Goal: Information Seeking & Learning: Check status

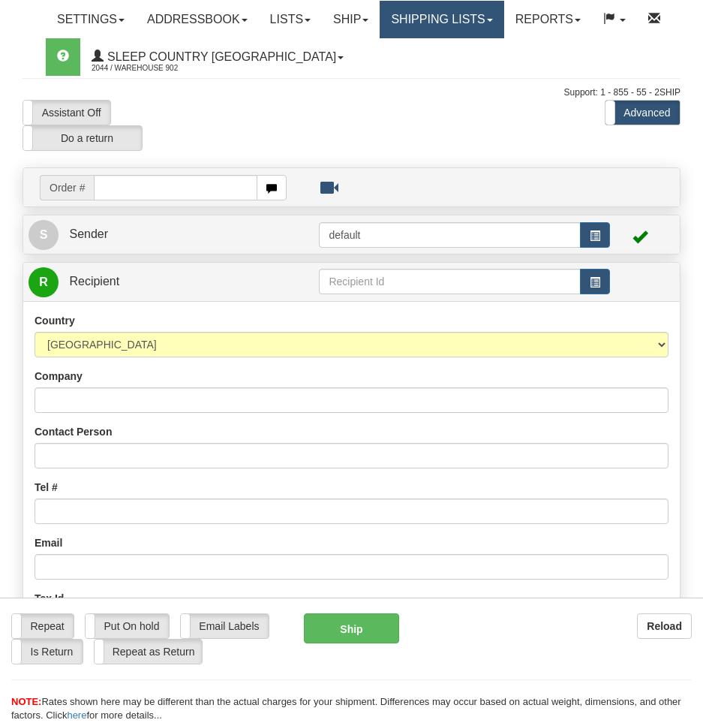
click at [465, 17] on link "Shipping lists" at bounding box center [442, 20] width 124 height 38
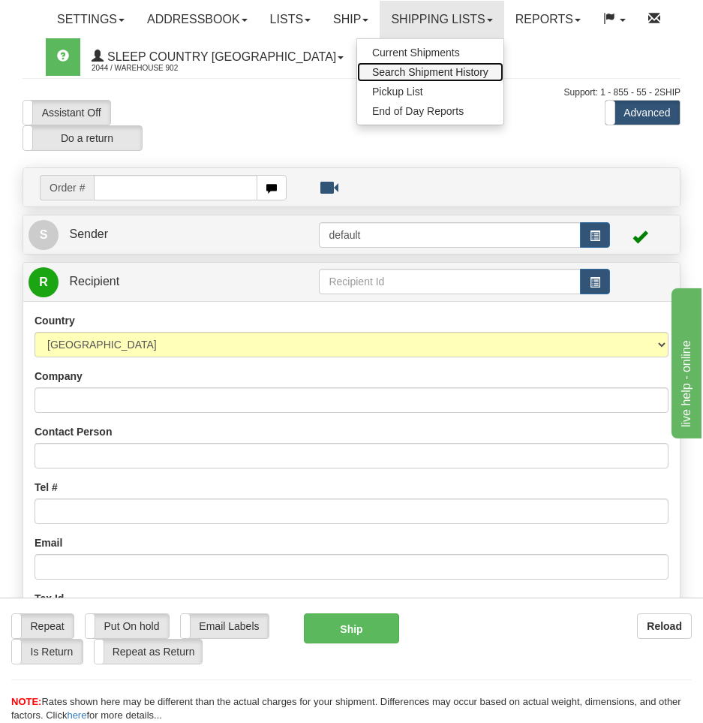
click at [465, 72] on span "Search Shipment History" at bounding box center [430, 72] width 116 height 12
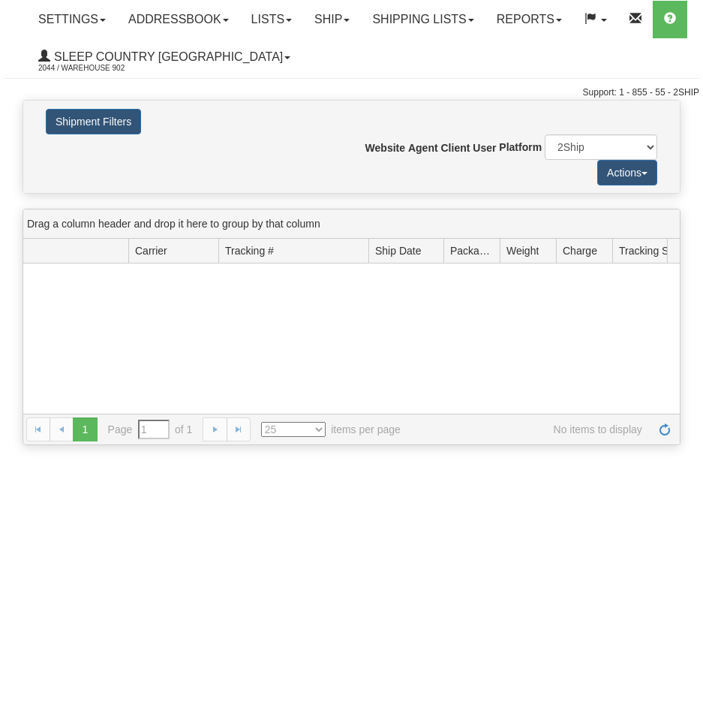
type input "From [DATE] To [DATE]"
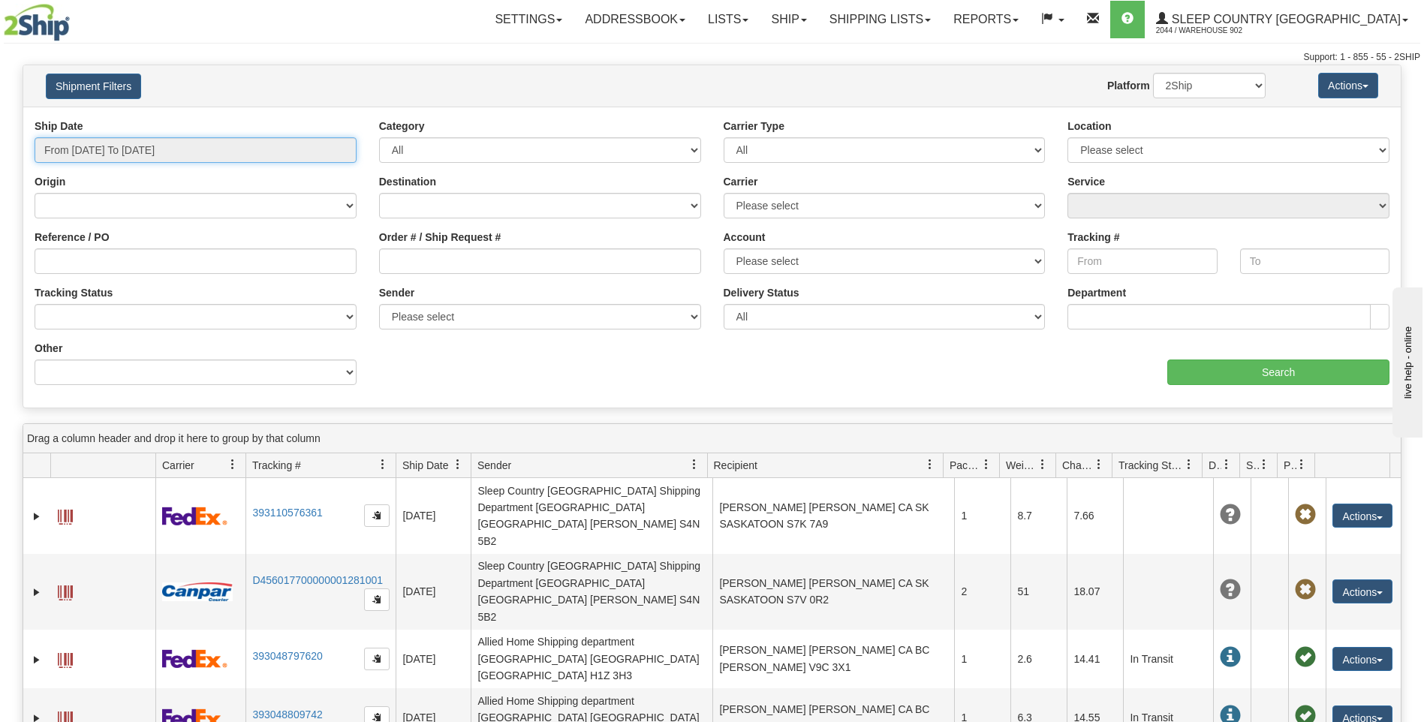
type input "[DATE]"
click at [194, 152] on input "From 09/10/2025 To 09/11/2025" at bounding box center [196, 150] width 322 height 26
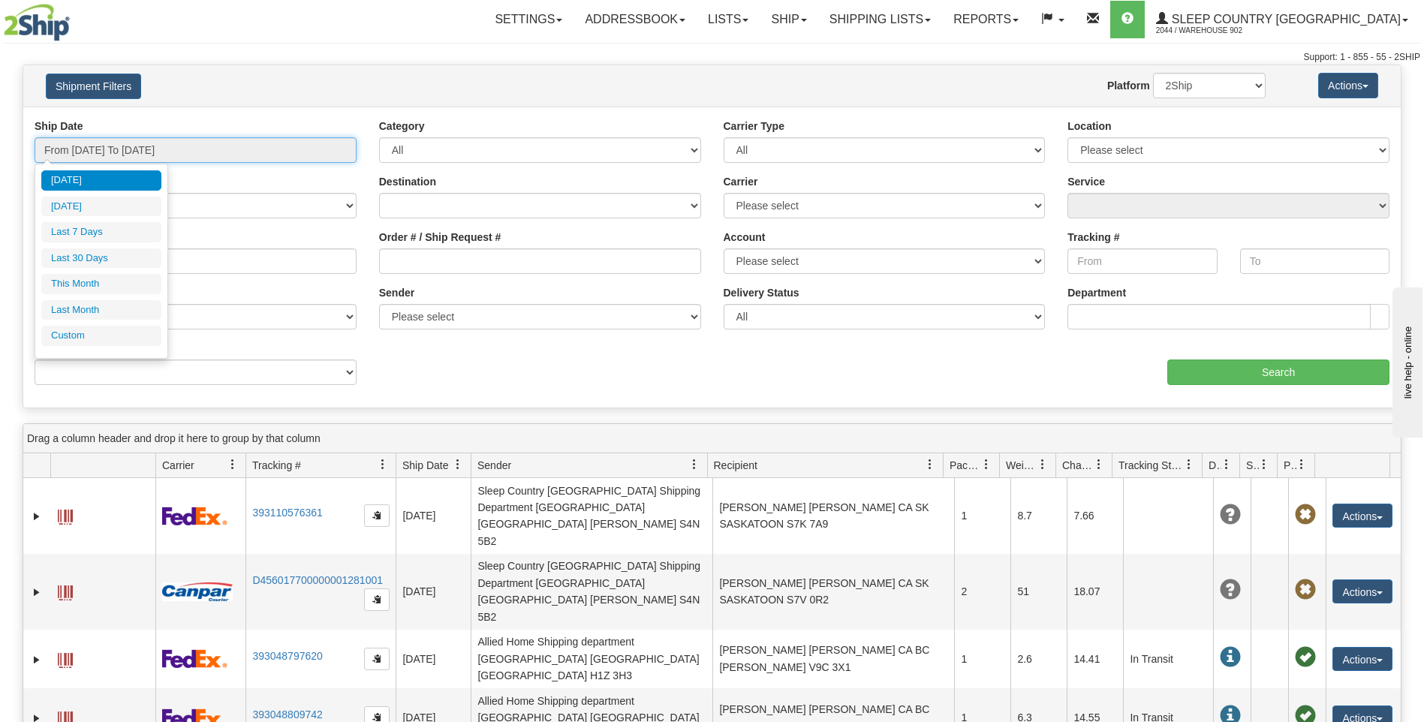
type input "09/10/2025"
type input "[DATE]"
type input "09/01/2025"
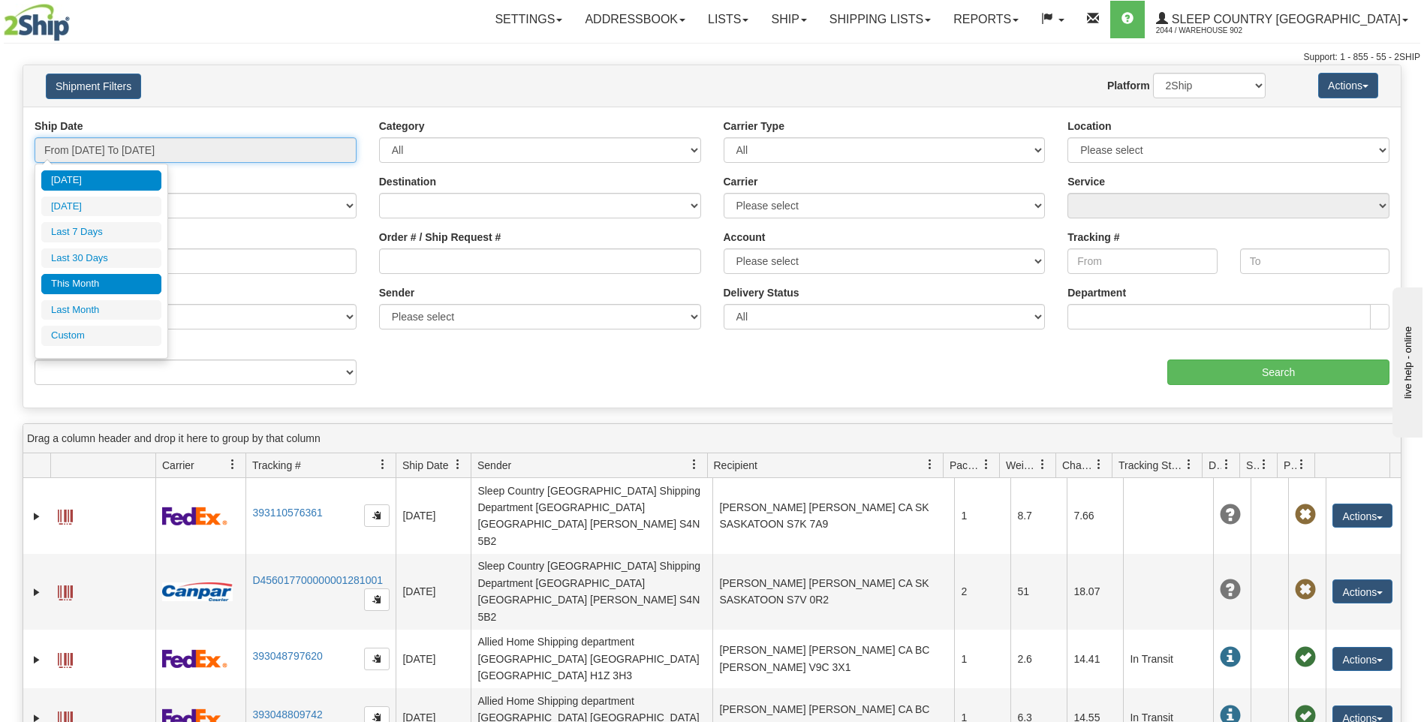
type input "09/30/2025"
type input "[DATE]"
type input "08/01/2025"
type input "08/31/2025"
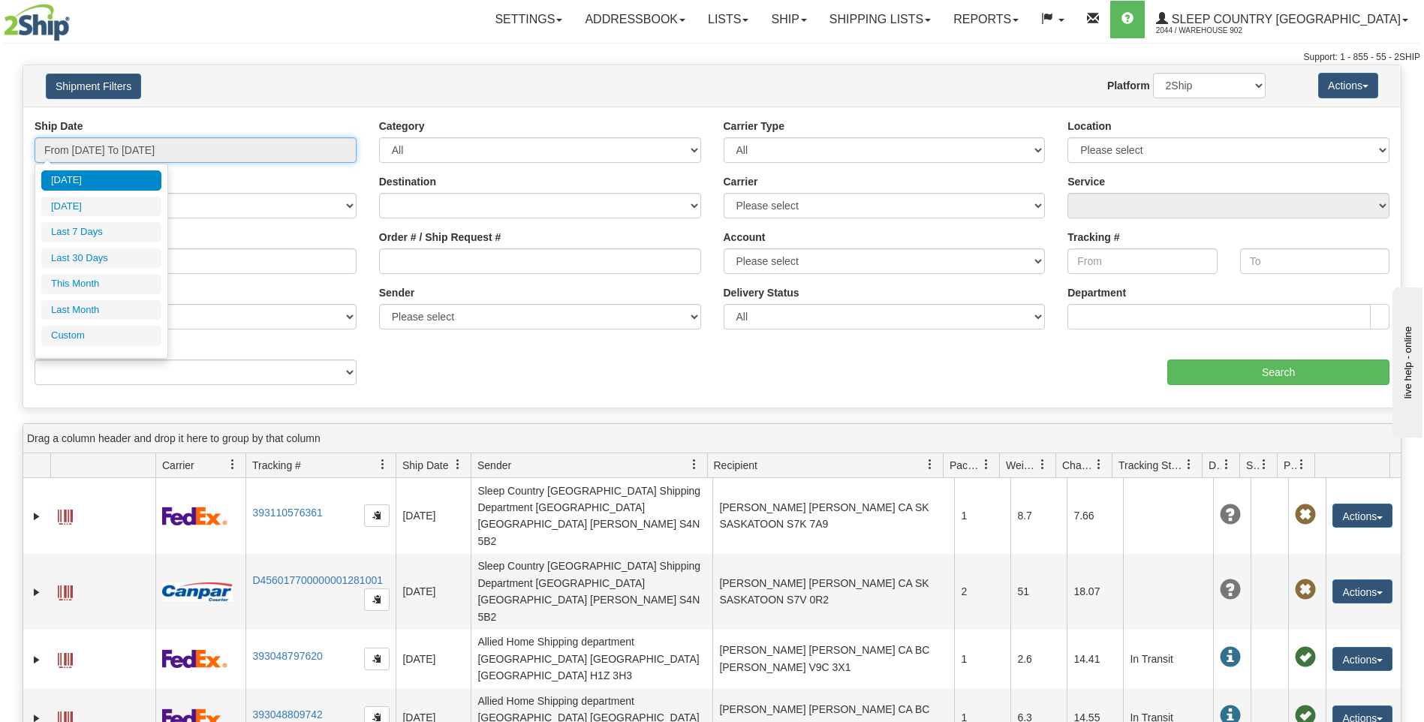
type input "[DATE]"
click at [106, 338] on li "Custom" at bounding box center [101, 336] width 120 height 20
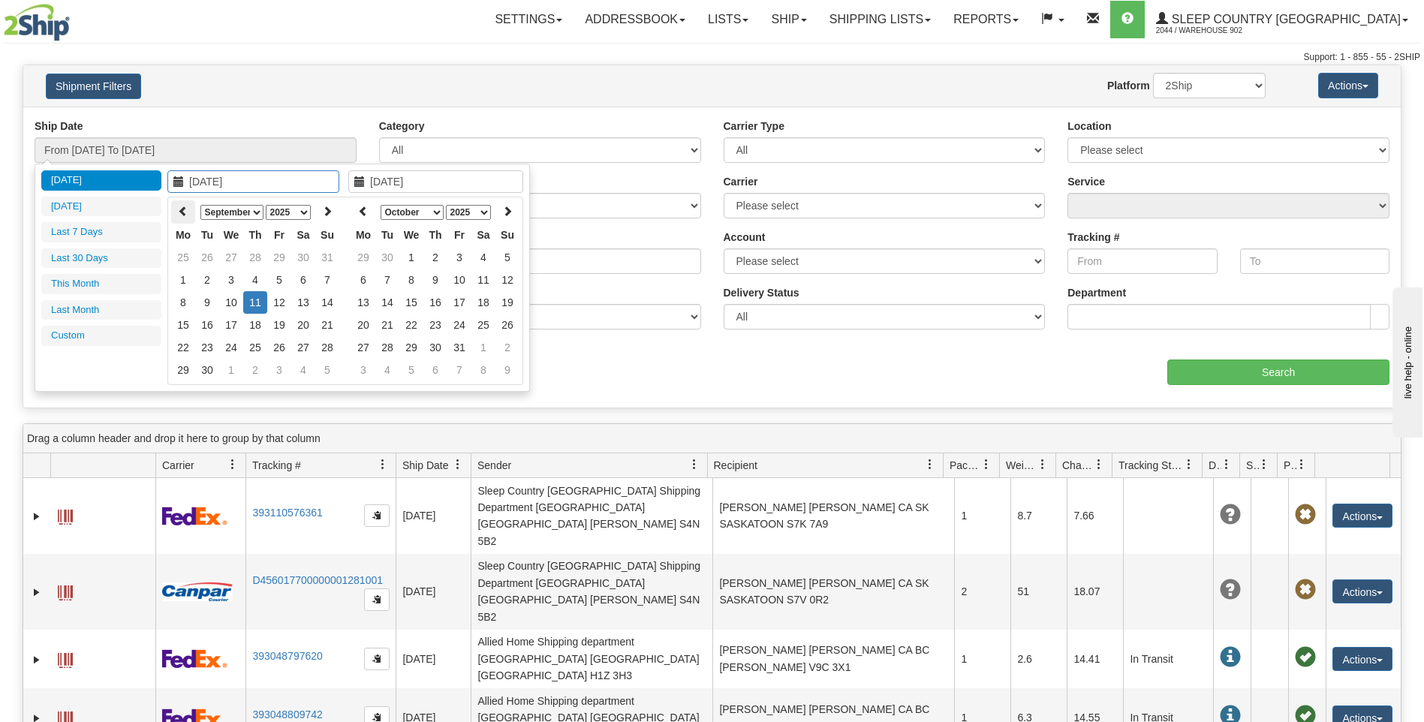
click at [184, 213] on icon at bounding box center [183, 211] width 11 height 11
type input "08/27/2025"
click at [233, 343] on td "27" at bounding box center [231, 347] width 24 height 23
click at [356, 184] on icon at bounding box center [359, 181] width 11 height 11
type input "08/26/2025"
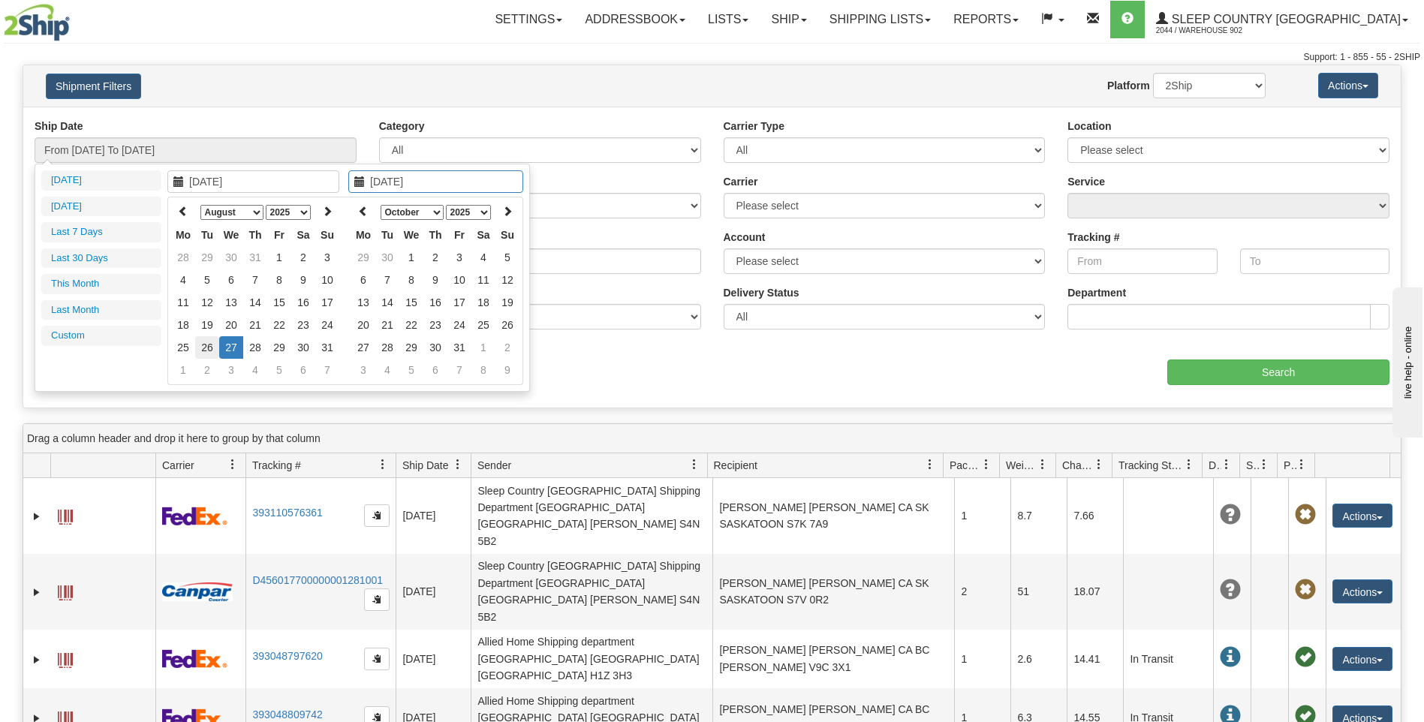
click at [202, 344] on td "26" at bounding box center [207, 347] width 24 height 23
type input "08/26/2025"
click at [359, 175] on input "08/01/2025" at bounding box center [435, 181] width 175 height 23
click at [394, 178] on input "08/01/2025" at bounding box center [435, 181] width 175 height 23
type input "08/029/2025"
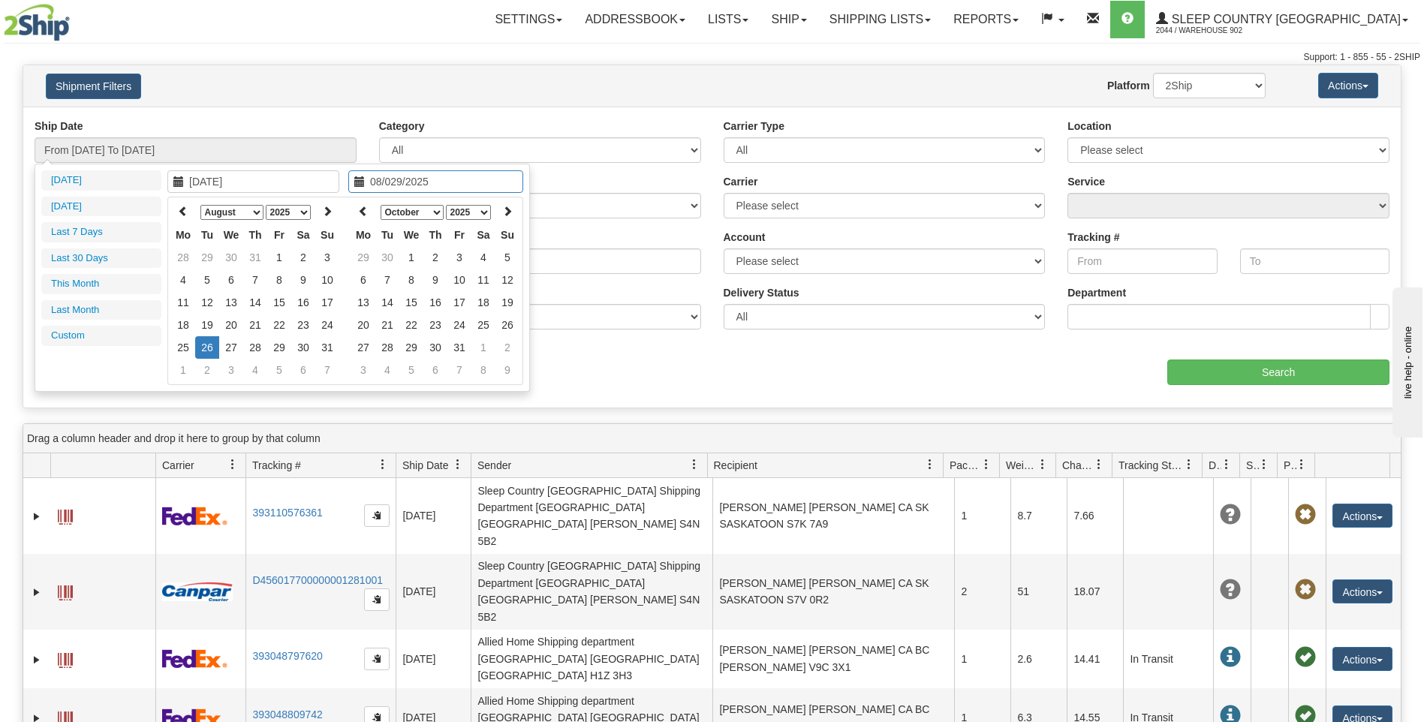
type input "08/02/2025"
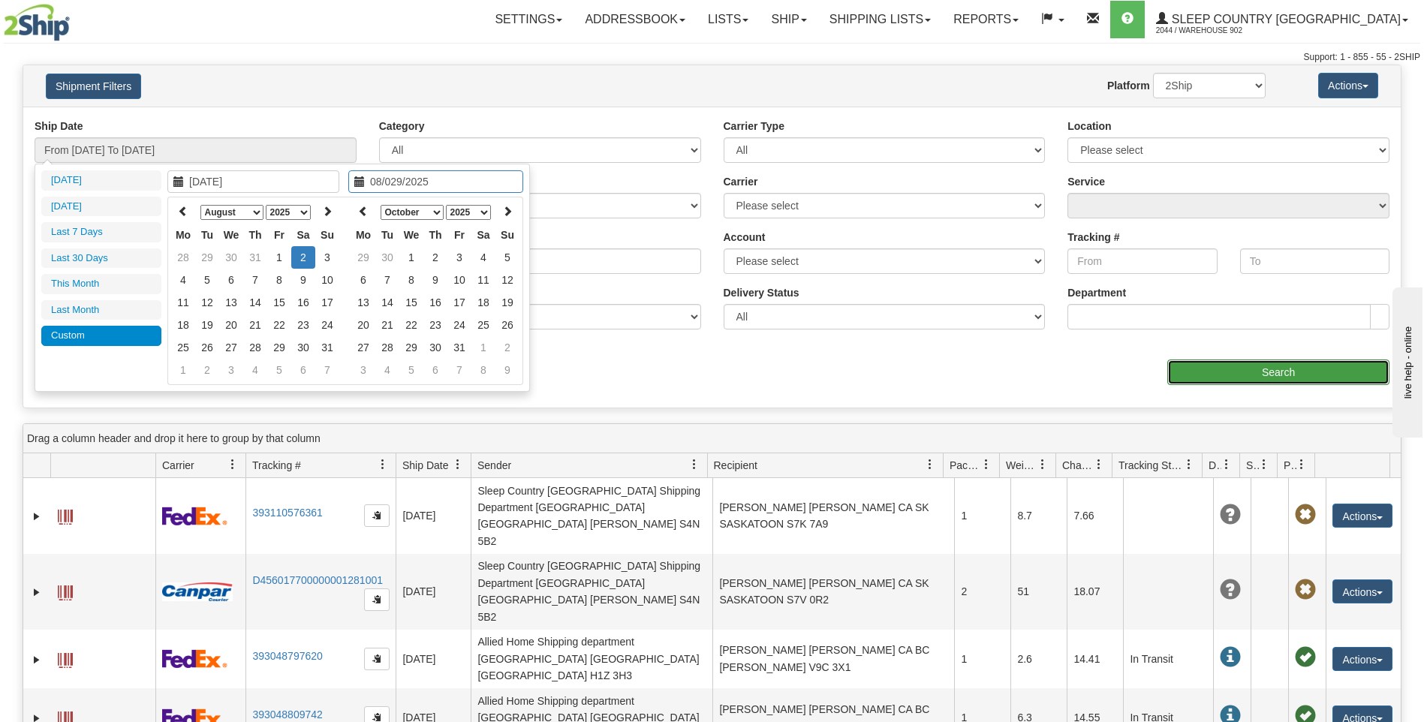
click at [702, 374] on input "Search" at bounding box center [1278, 372] width 222 height 26
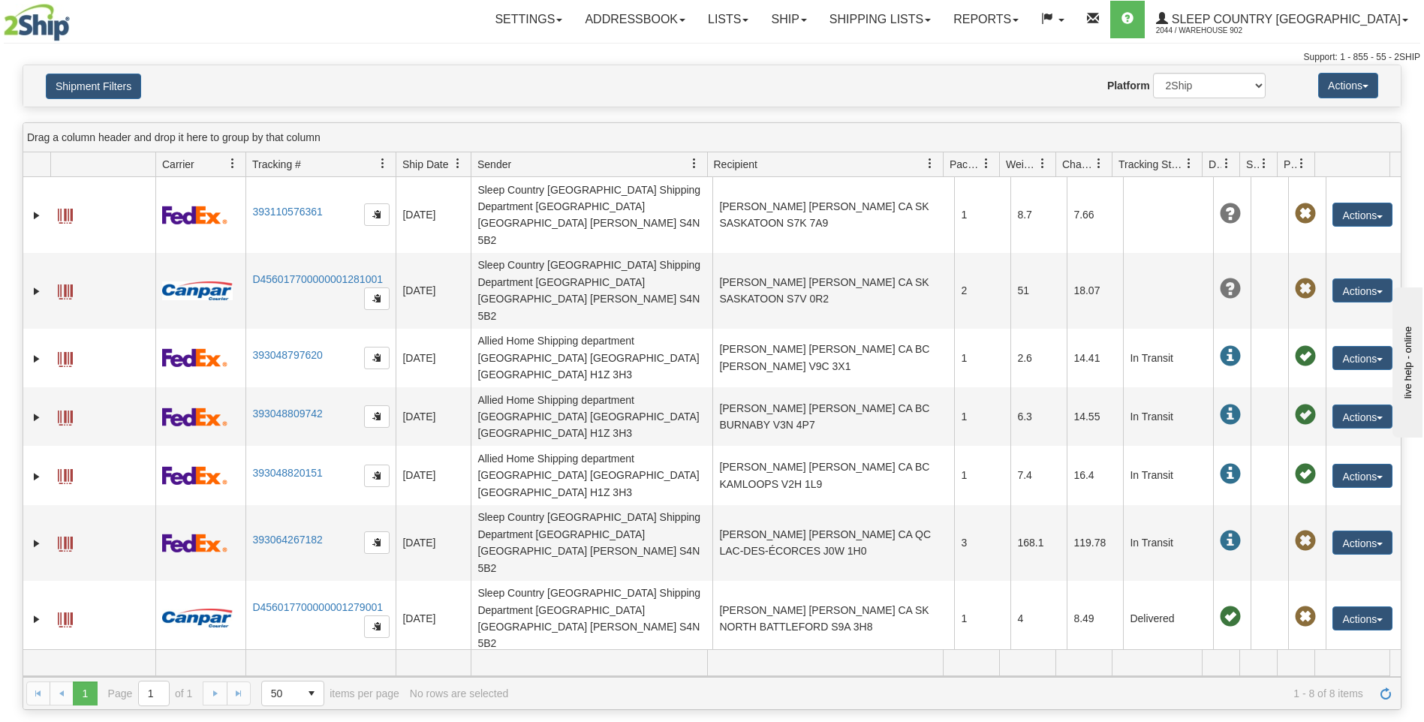
click at [264, 119] on div "Please wait... × Confirm Delete Delete Cancel × Confirm Delete Yes No Cancel × …" at bounding box center [712, 387] width 1424 height 645
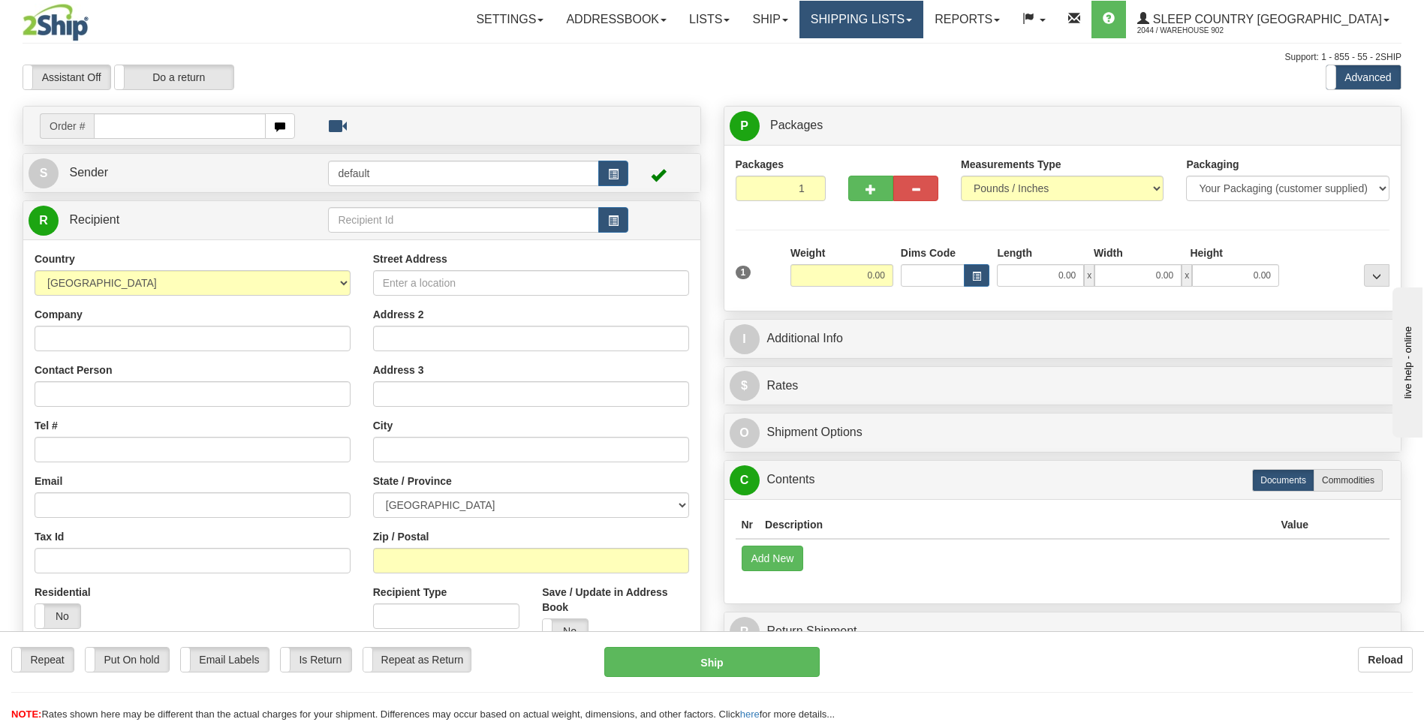
click at [871, 17] on link "Shipping lists" at bounding box center [861, 20] width 124 height 38
click at [883, 40] on ul "Current Shipments Search Shipment History Pickup List End of Day Reports" at bounding box center [849, 81] width 148 height 87
click at [923, 29] on link "Shipping lists" at bounding box center [861, 20] width 124 height 38
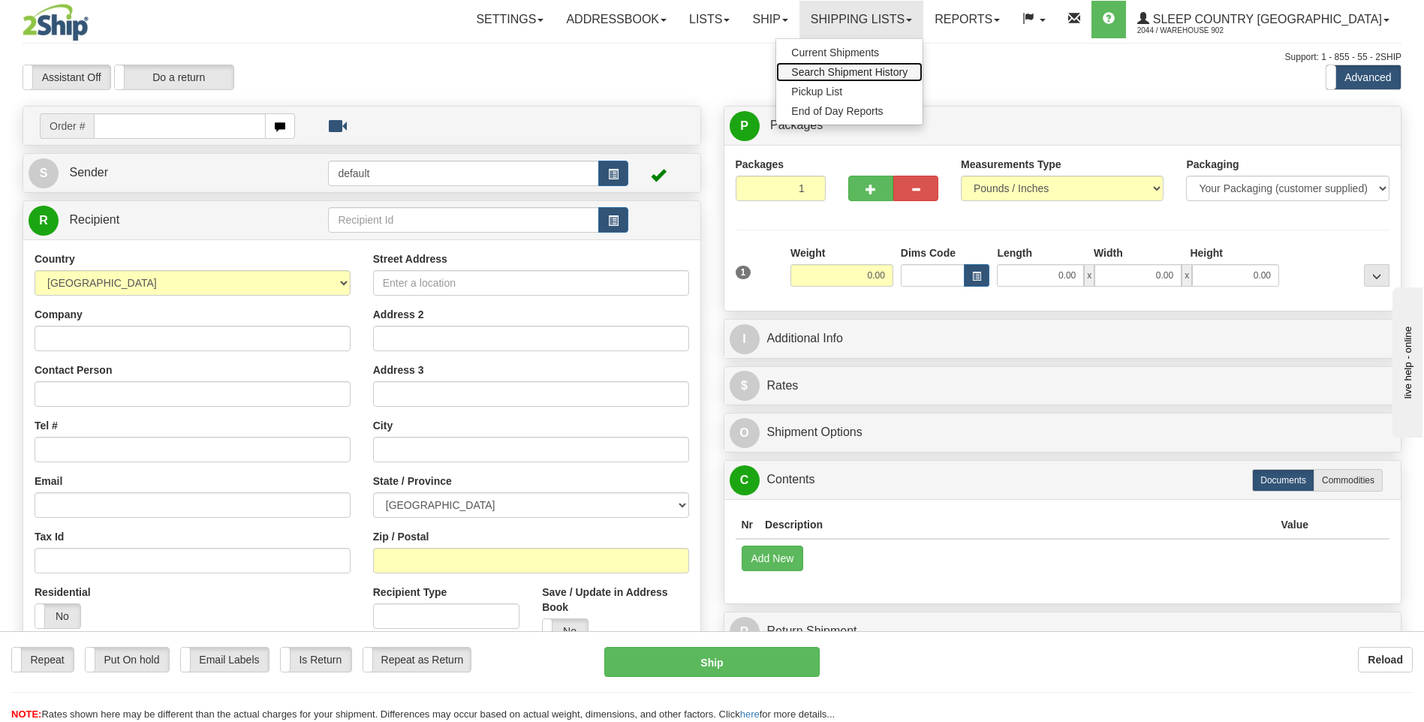
click at [922, 65] on link "Search Shipment History" at bounding box center [849, 72] width 146 height 20
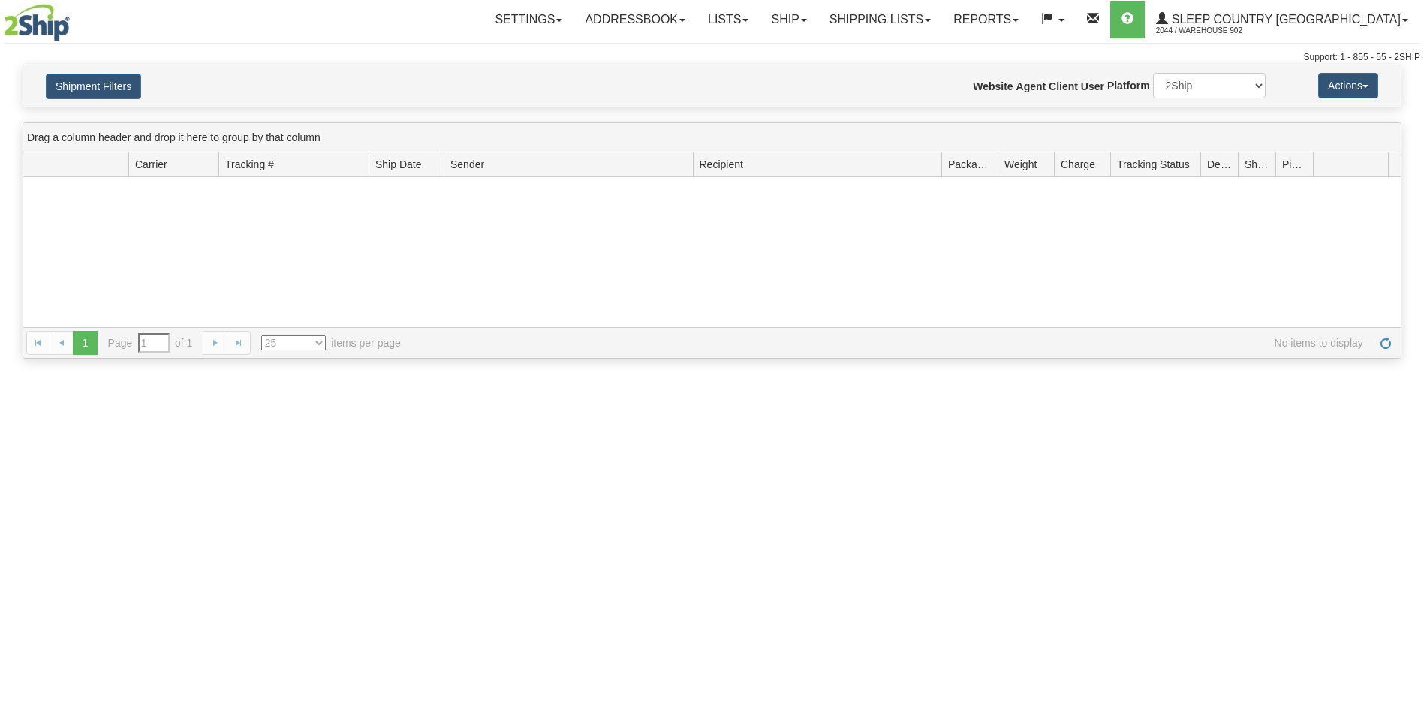
type input "From [DATE] To [DATE]"
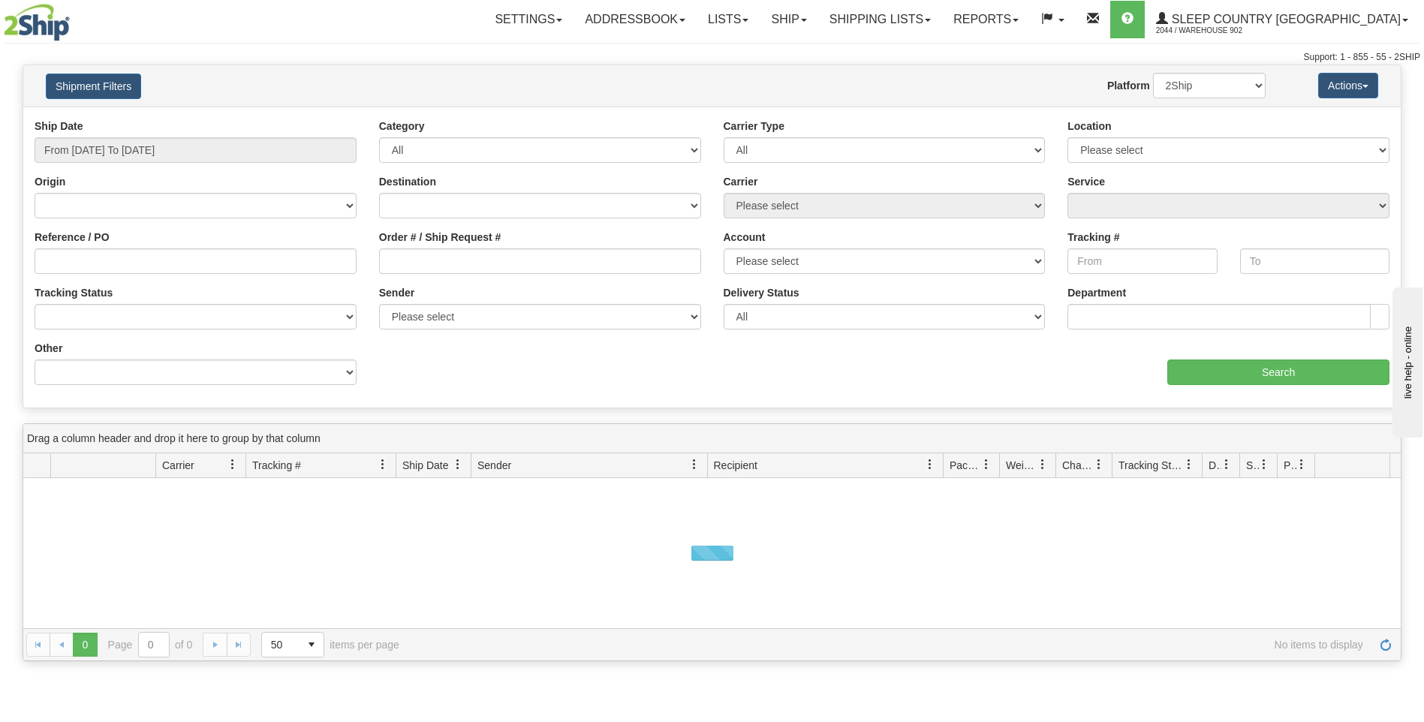
click at [302, 163] on div "Ship Date From 09/10/2025 To 09/11/2025" at bounding box center [195, 147] width 344 height 56
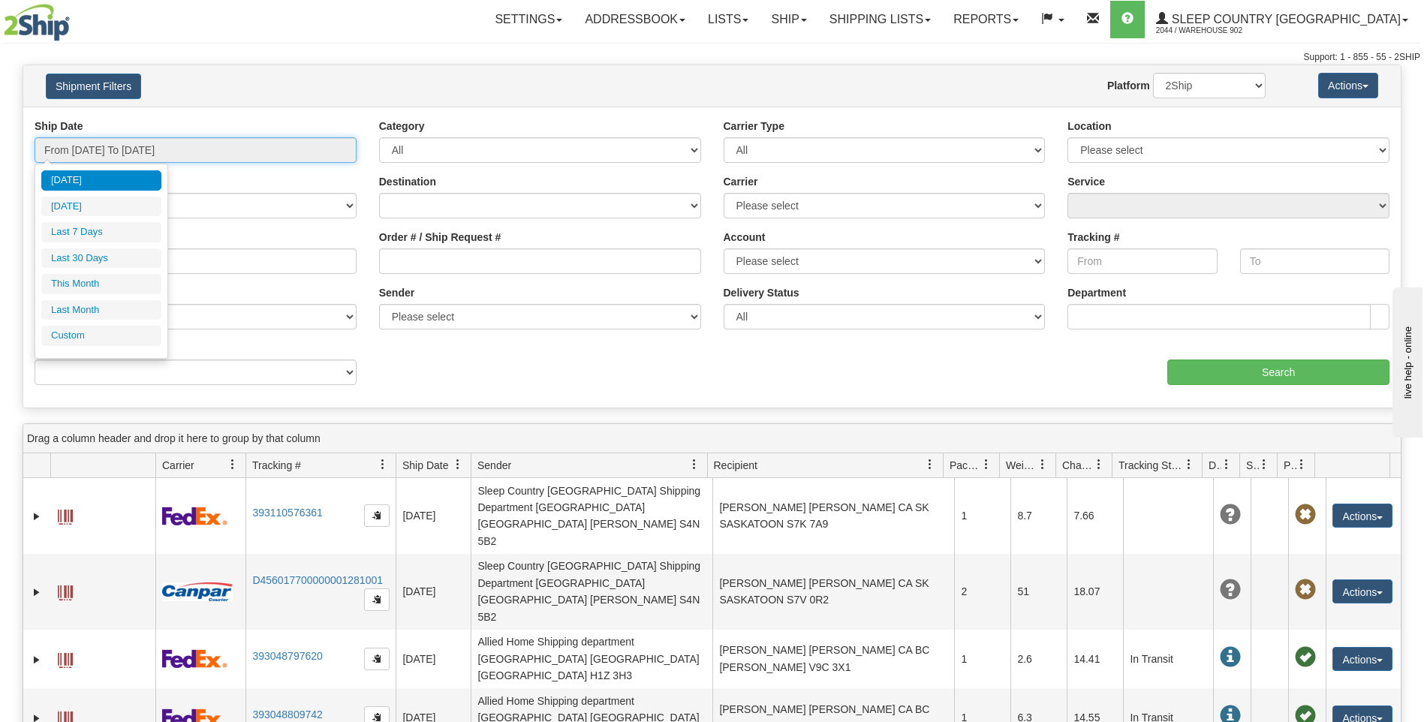
type input "[DATE]"
click at [71, 144] on input "From 09/10/2025 To 09/11/2025" at bounding box center [196, 150] width 322 height 26
type input "09/10/2025"
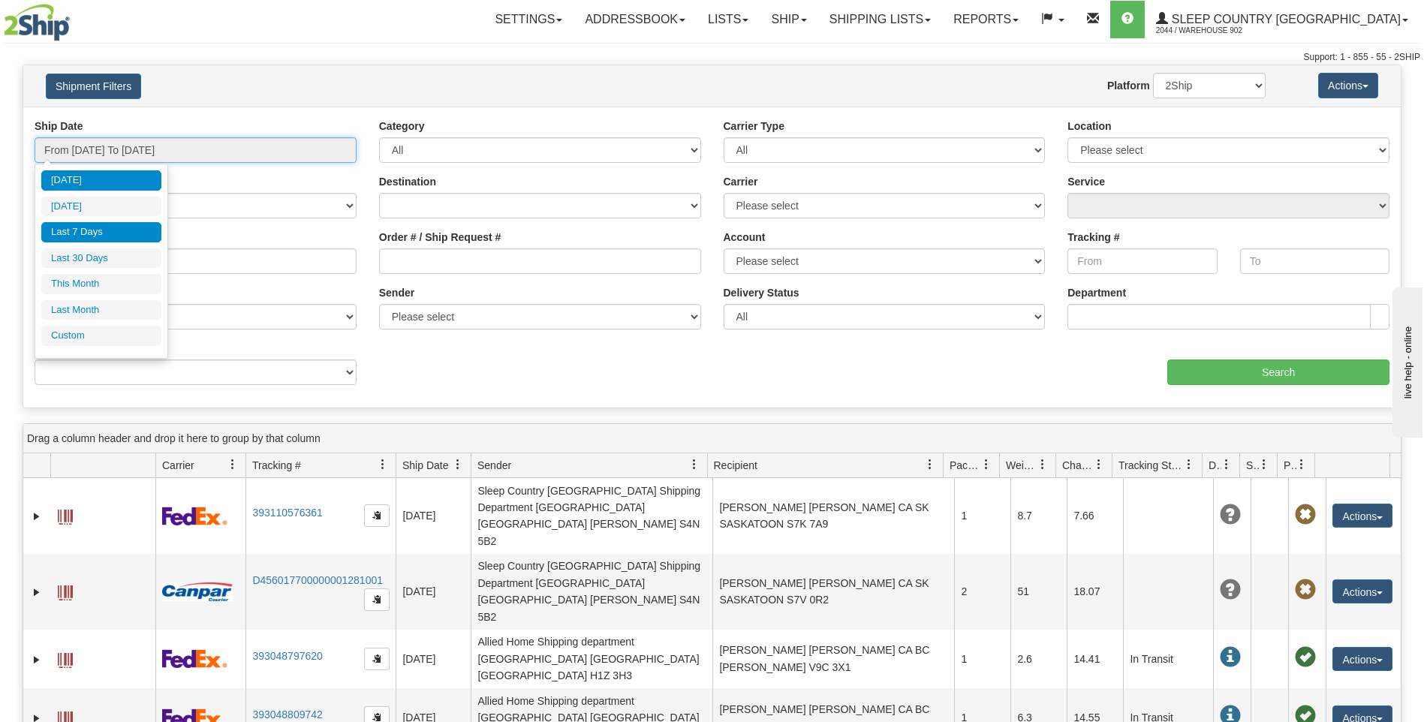
type input "09/05/2025"
type input "[DATE]"
type input "09/01/2025"
type input "09/30/2025"
type input "[DATE]"
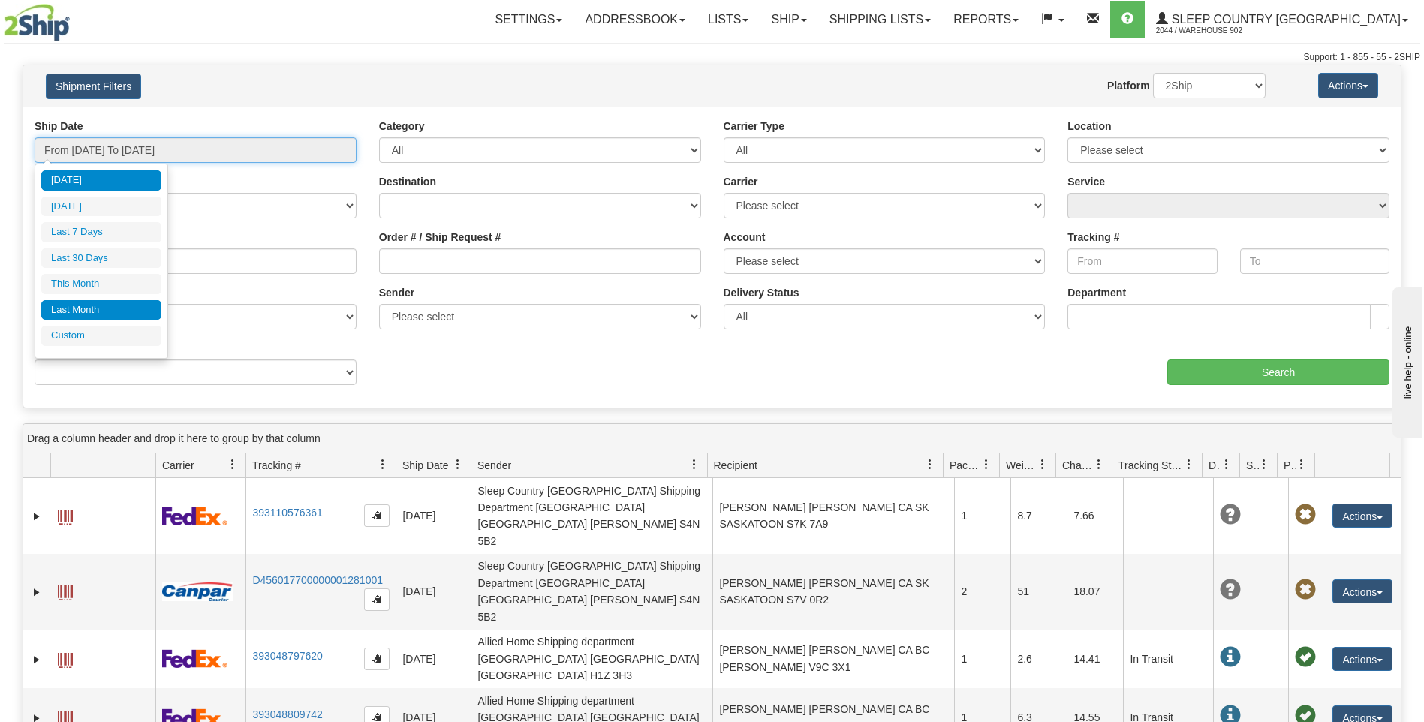
type input "[DATE]"
type input "08/01/2025"
type input "08/31/2025"
type input "[DATE]"
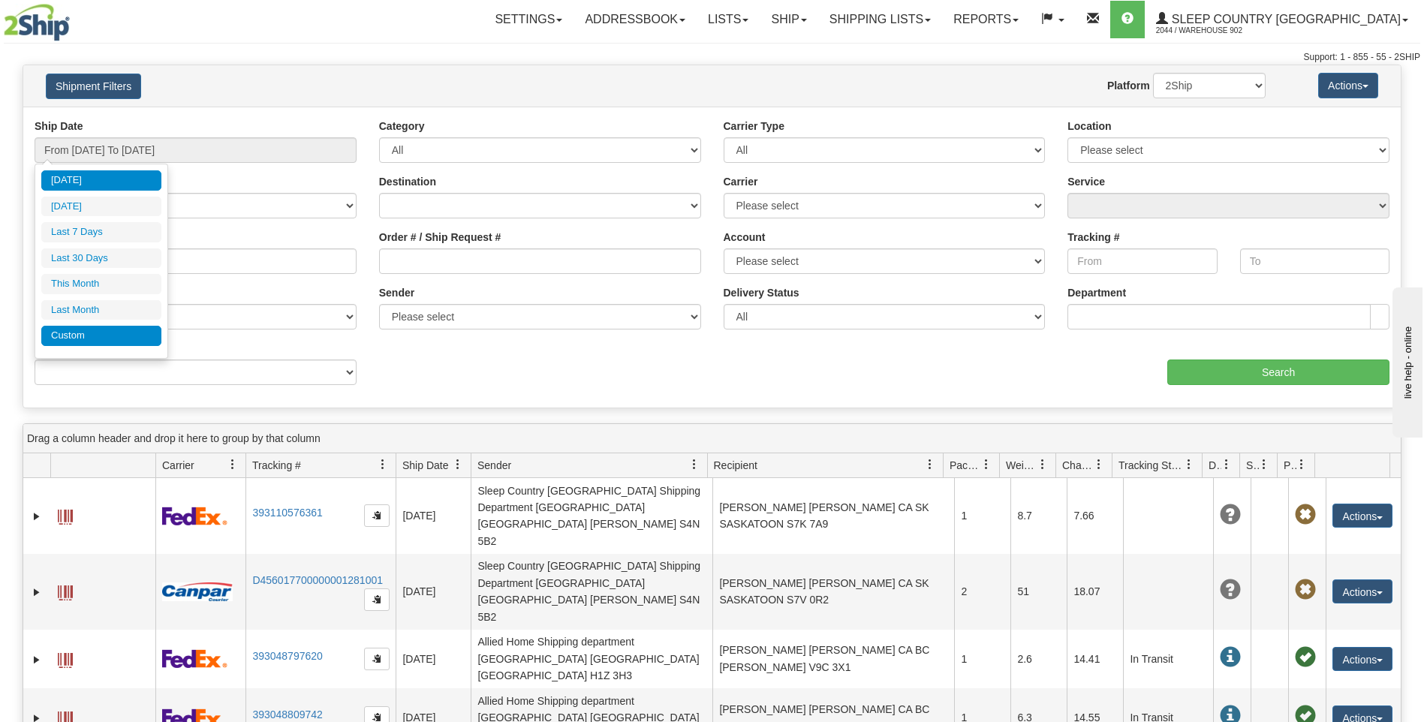
click at [81, 330] on li "Custom" at bounding box center [101, 336] width 120 height 20
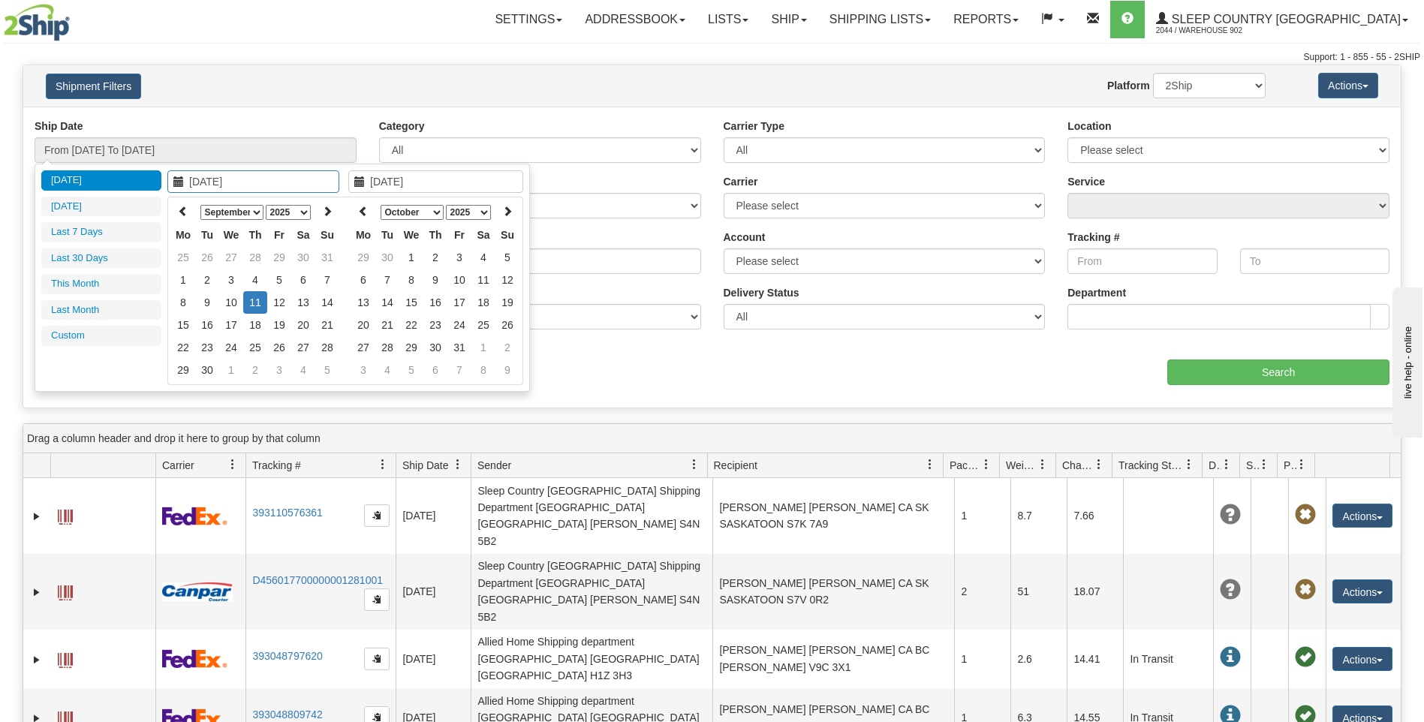
click at [182, 182] on icon at bounding box center [178, 181] width 11 height 11
click at [179, 204] on th at bounding box center [183, 211] width 24 height 23
click at [186, 186] on input "[DATE]" at bounding box center [253, 181] width 172 height 23
click at [176, 180] on icon at bounding box center [178, 181] width 11 height 11
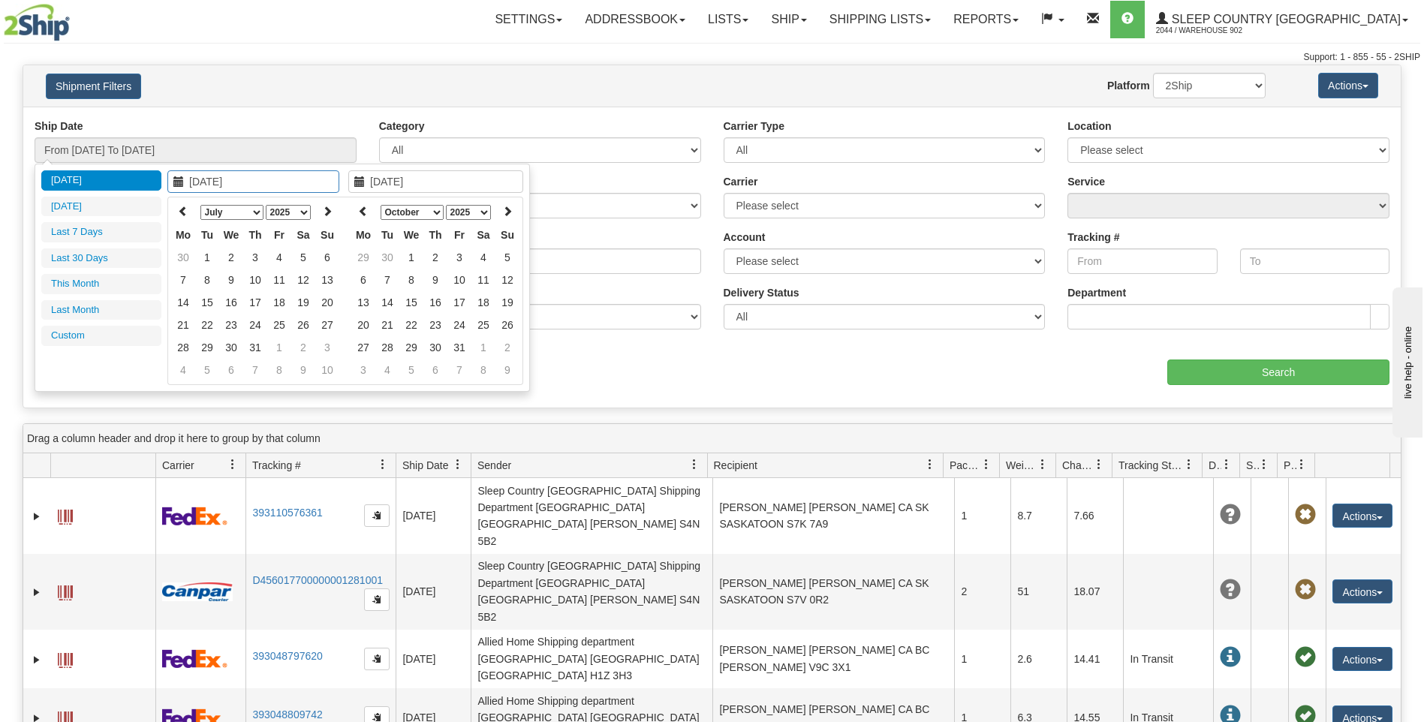
click at [176, 180] on icon at bounding box center [178, 181] width 11 height 11
click at [176, 213] on th at bounding box center [183, 211] width 24 height 23
type input "09/01/2025"
type input "09/30/2025"
type input "[DATE]"
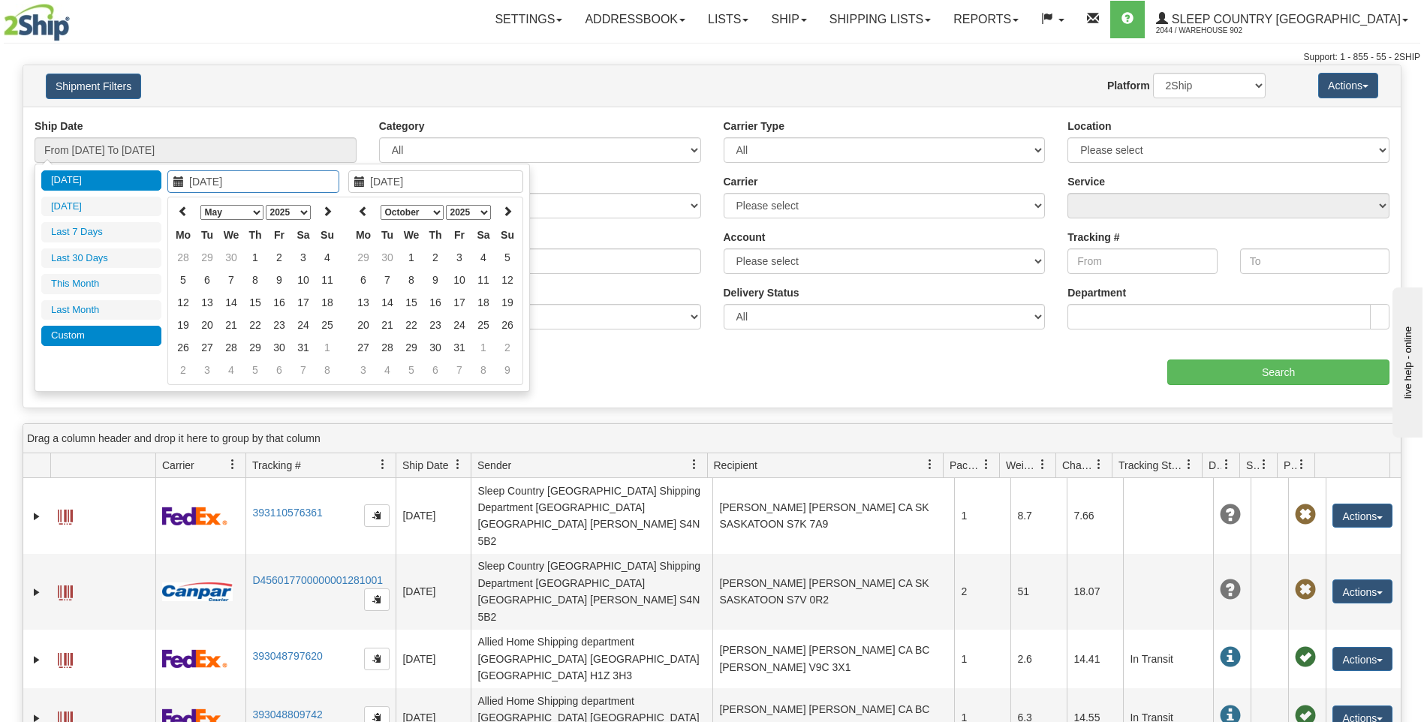
type input "[DATE]"
type input "08/01/2025"
type input "08/31/2025"
type input "[DATE]"
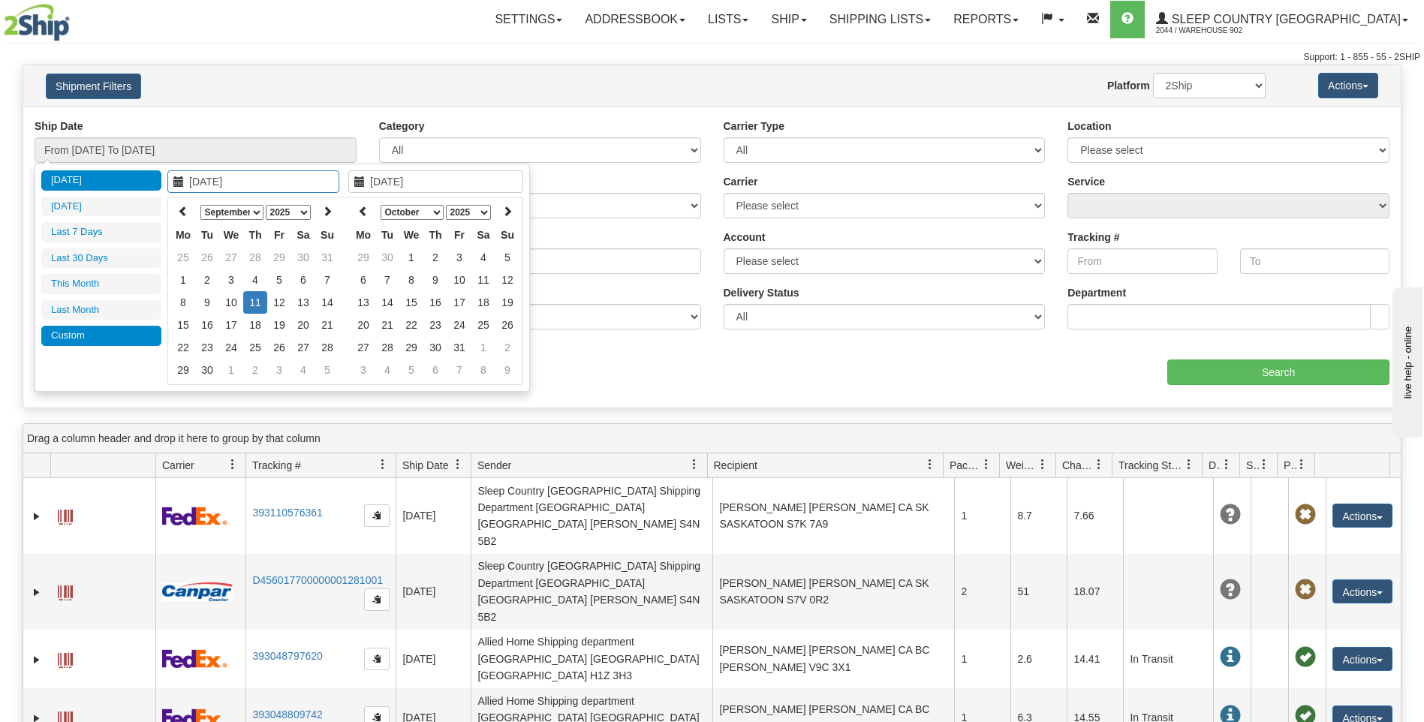
click at [70, 343] on li "Custom" at bounding box center [101, 336] width 120 height 20
type input "08/01/2025"
type input "08/31/2025"
type input "[DATE]"
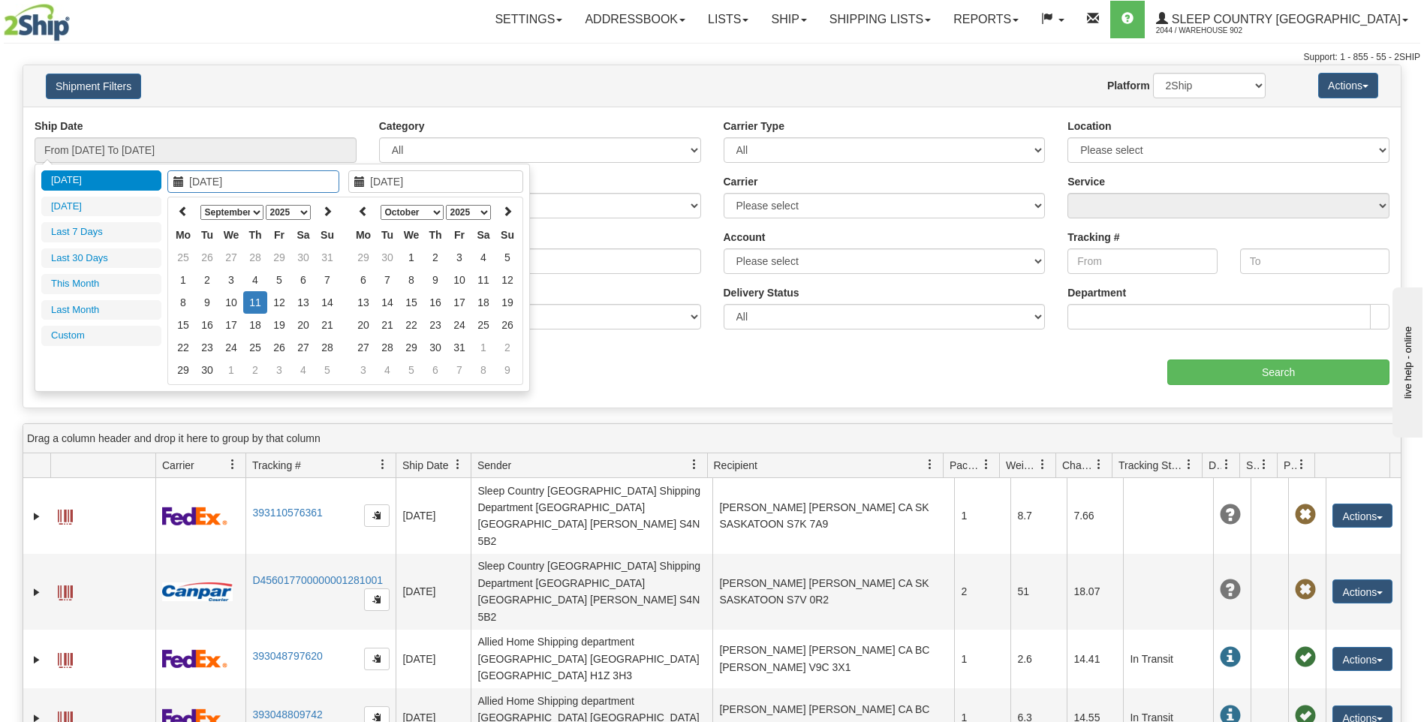
click at [180, 185] on icon at bounding box center [178, 181] width 11 height 11
click at [197, 183] on input "[DATE]" at bounding box center [253, 181] width 172 height 23
click at [202, 181] on input "[DATE]" at bounding box center [253, 181] width 172 height 23
type input "08/27/2025"
click at [356, 182] on icon at bounding box center [359, 181] width 11 height 11
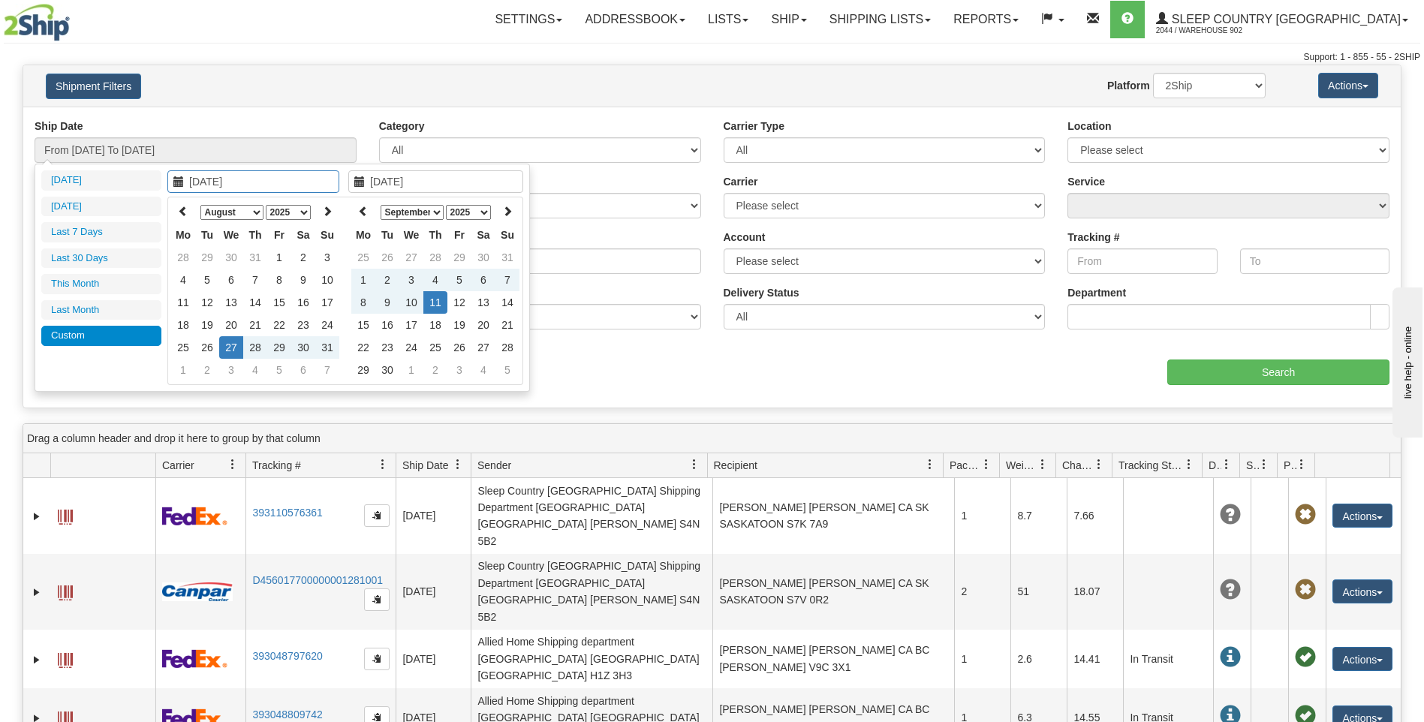
click at [356, 182] on icon at bounding box center [359, 181] width 11 height 11
drag, startPoint x: 377, startPoint y: 182, endPoint x: 395, endPoint y: 182, distance: 17.3
click at [377, 182] on input "[DATE]" at bounding box center [435, 181] width 175 height 23
click at [372, 179] on input "[DATE]" at bounding box center [435, 181] width 175 height 23
click at [371, 180] on input "[DATE]" at bounding box center [435, 181] width 175 height 23
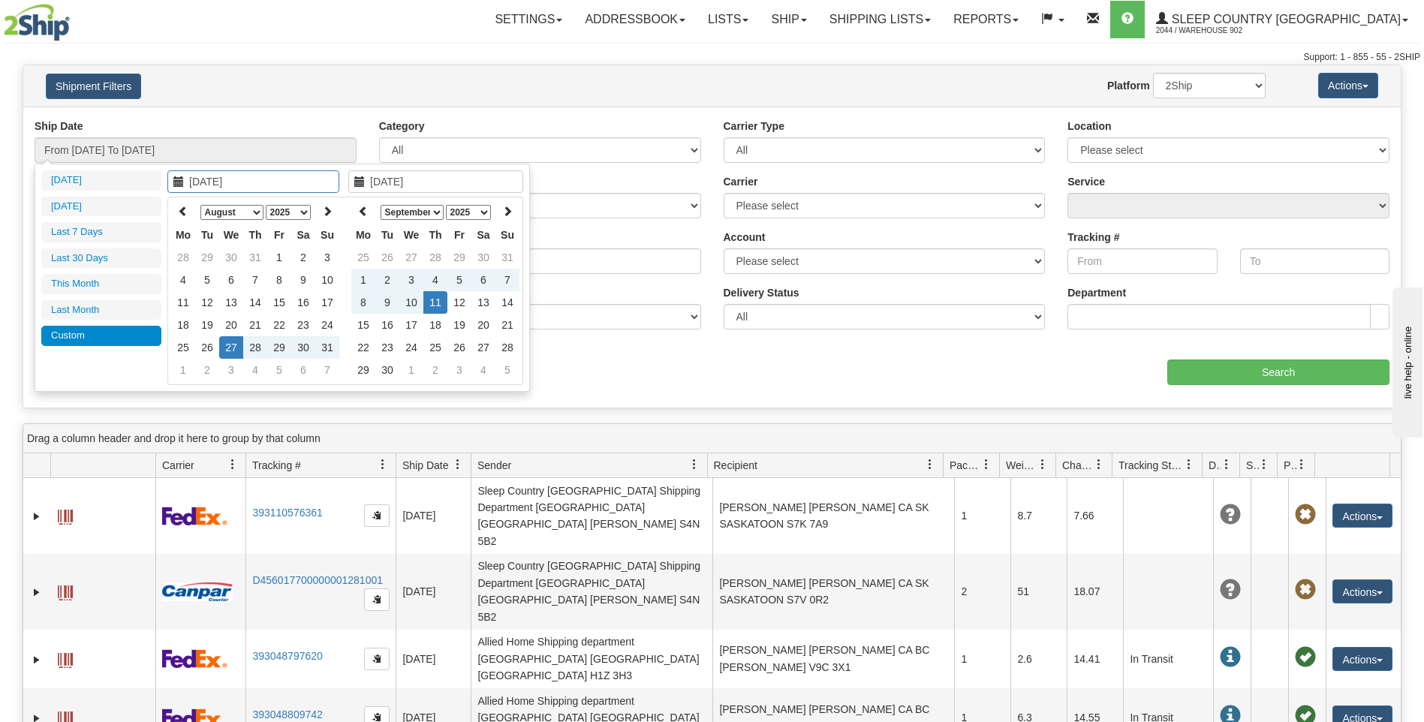
type input "08/28/2025"
click at [73, 362] on div "Today Yesterday Last 7 Days Last 30 Days This Month Last Month Custom Apply Can…" at bounding box center [282, 278] width 495 height 228
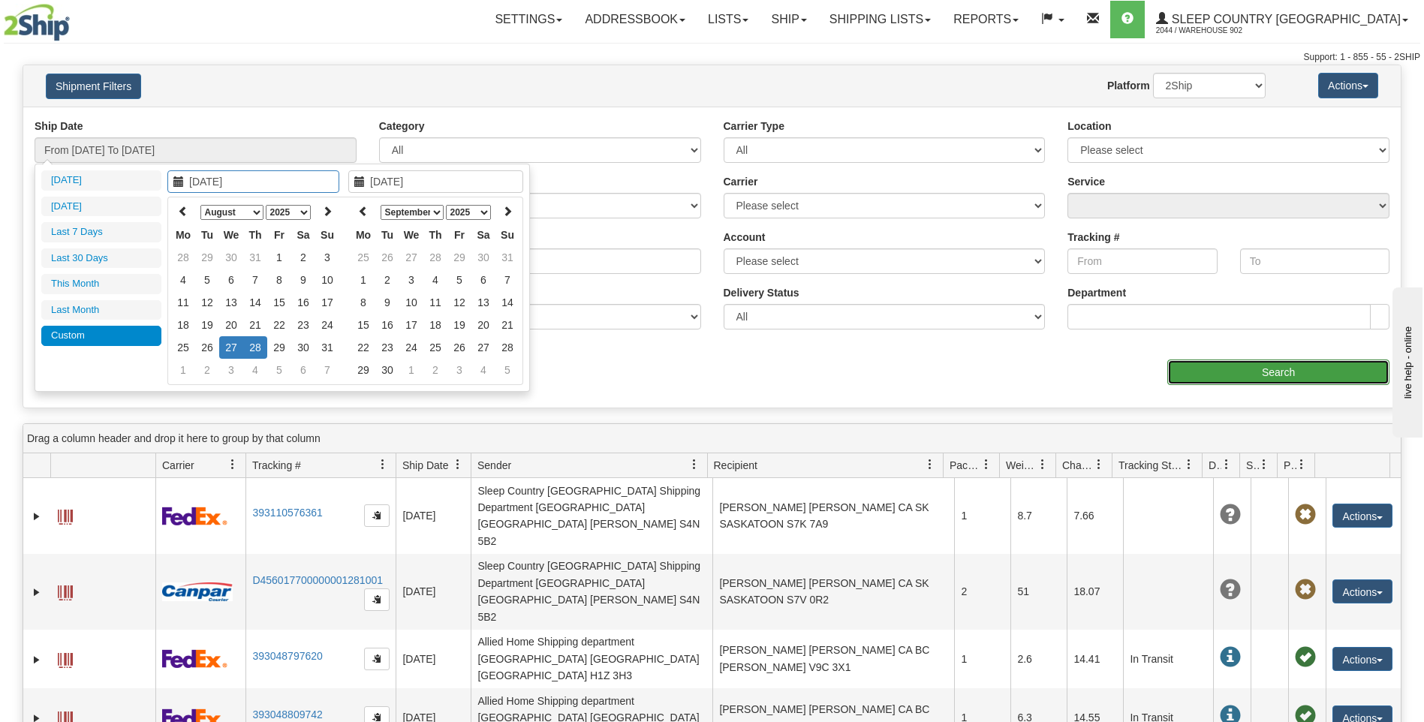
click at [1207, 364] on input "Search" at bounding box center [1278, 372] width 222 height 26
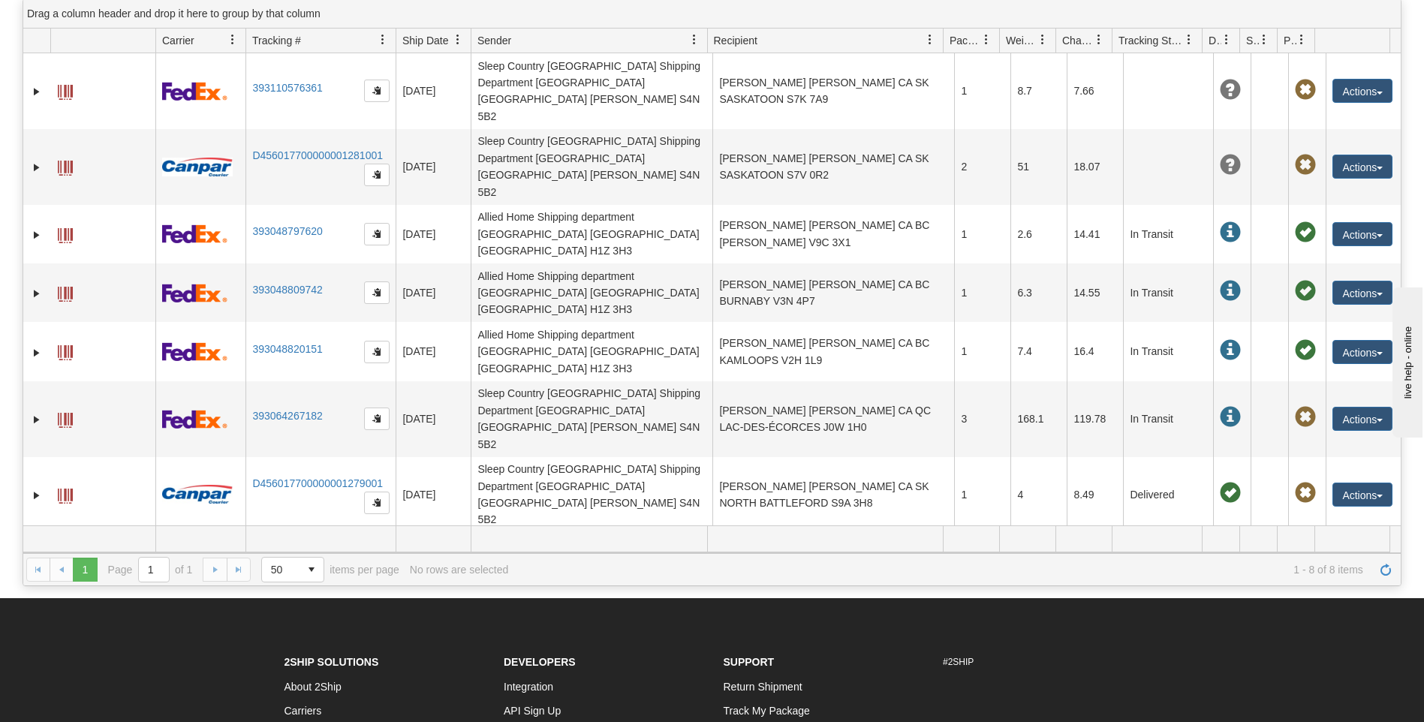
scroll to position [150, 0]
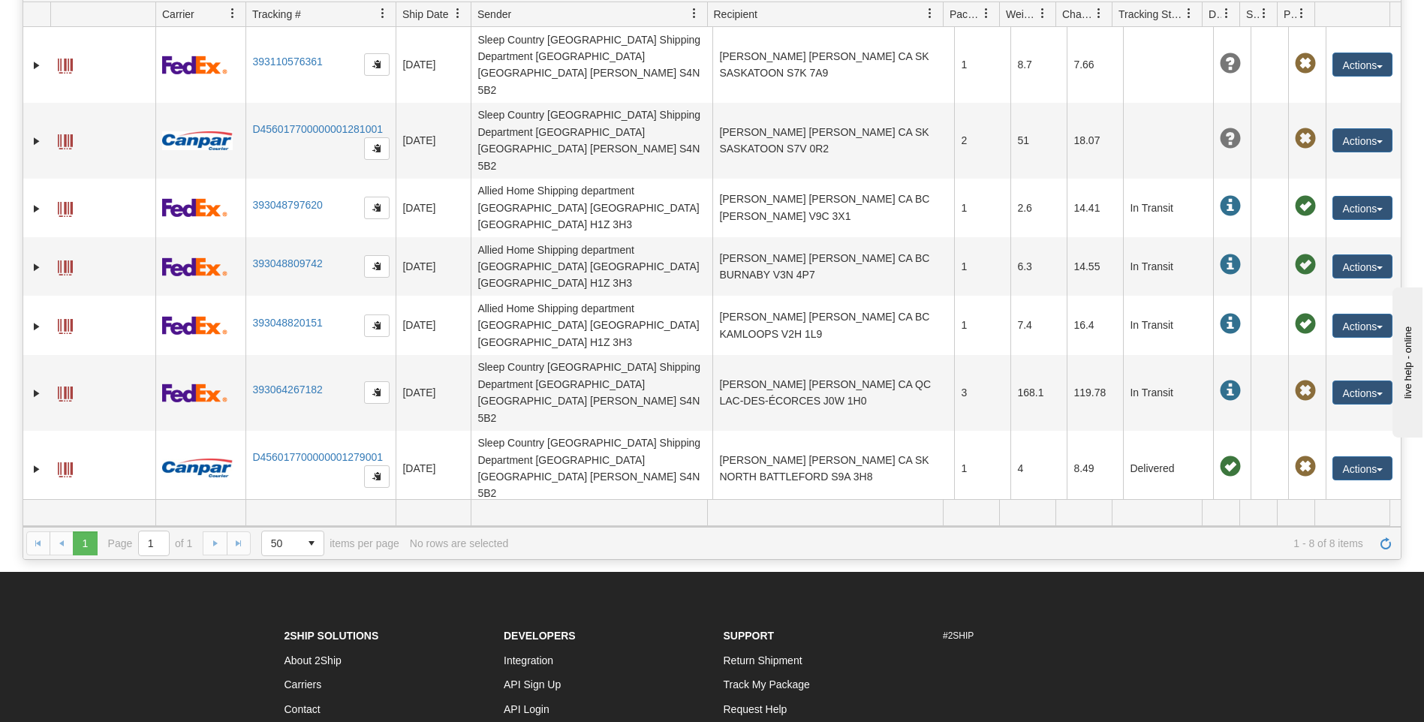
click at [236, 452] on div "31603043 2044 393110576361 09/11/2025 09/11/2025 01:21:06 PM Sleep Country Cana…" at bounding box center [711, 263] width 1377 height 472
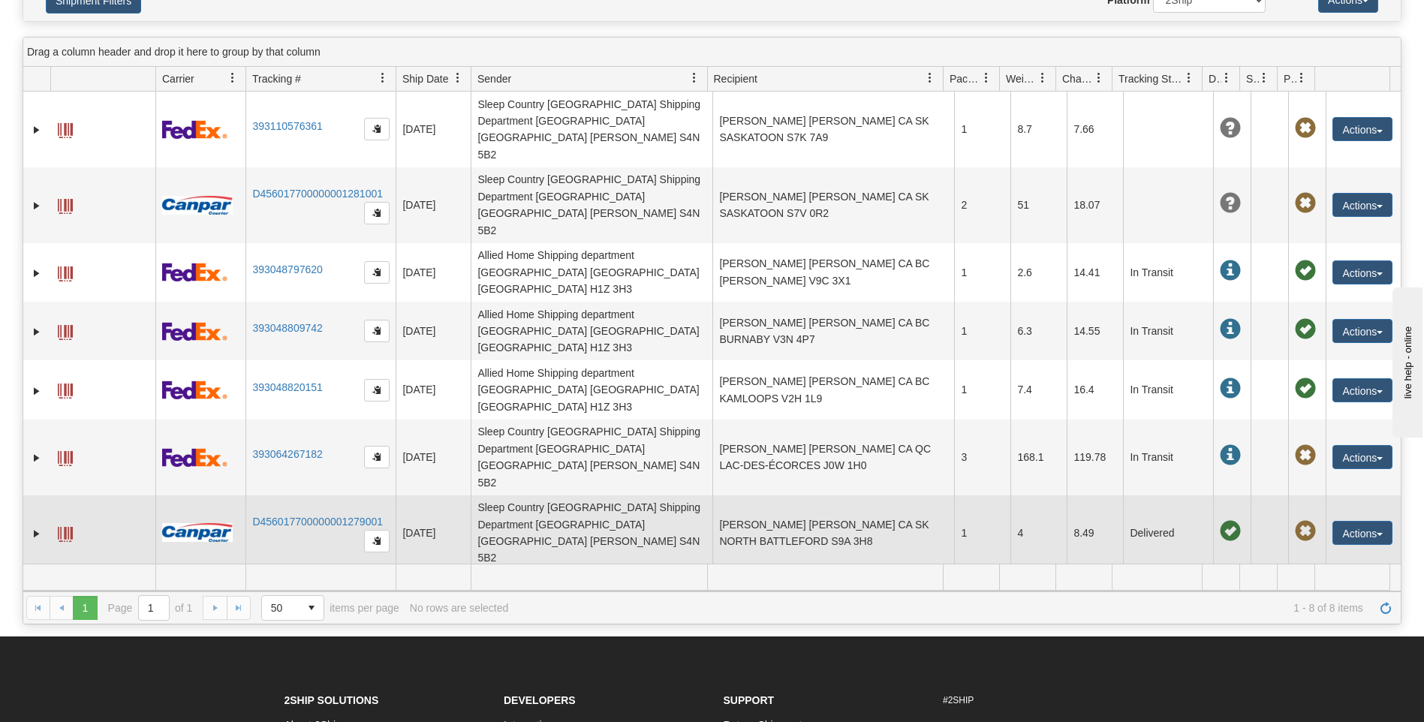
scroll to position [0, 0]
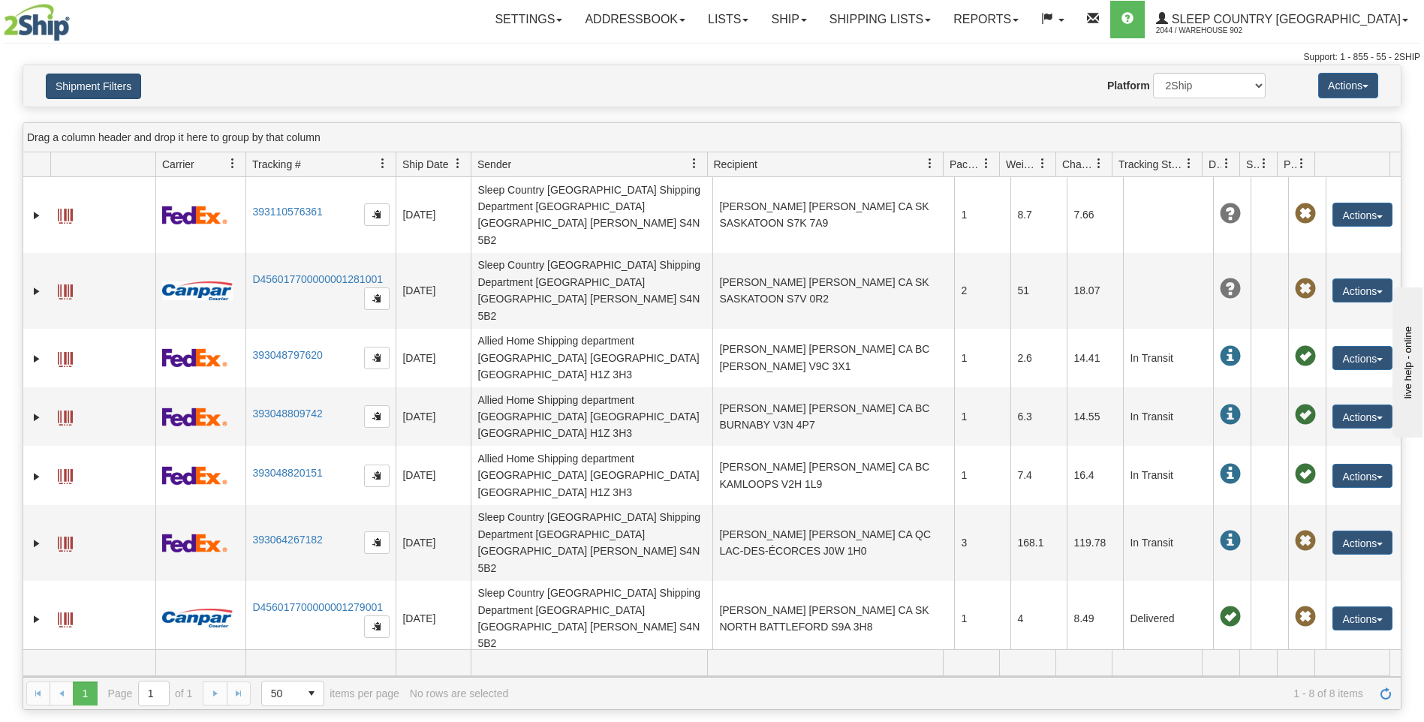
drag, startPoint x: 83, startPoint y: 65, endPoint x: 83, endPoint y: 74, distance: 9.8
click at [83, 68] on div "Shipment Filters Website Agent Nothing selected Client User Platform 2Ship Impo…" at bounding box center [712, 86] width 1379 height 43
click at [83, 76] on button "Shipment Filters" at bounding box center [93, 87] width 95 height 26
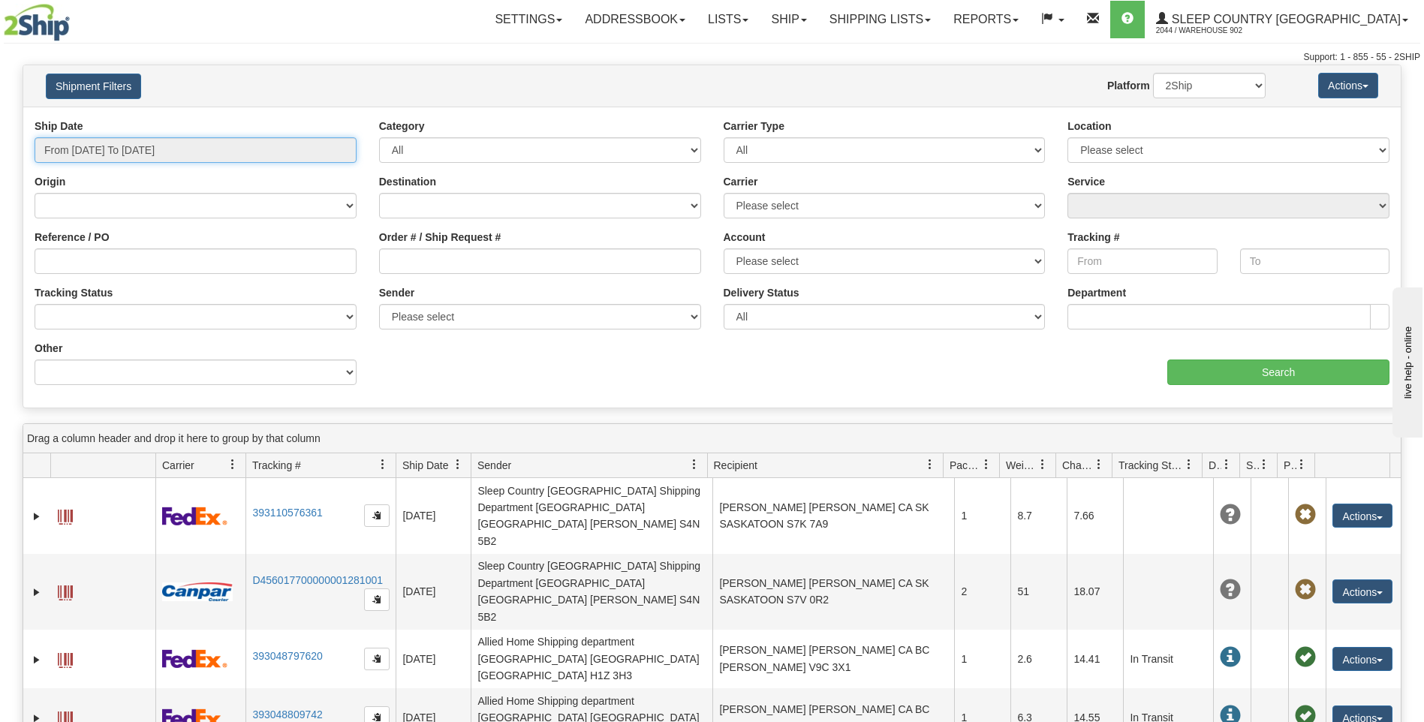
click at [221, 152] on input "From 09/10/2025 To 09/11/2025" at bounding box center [196, 150] width 322 height 26
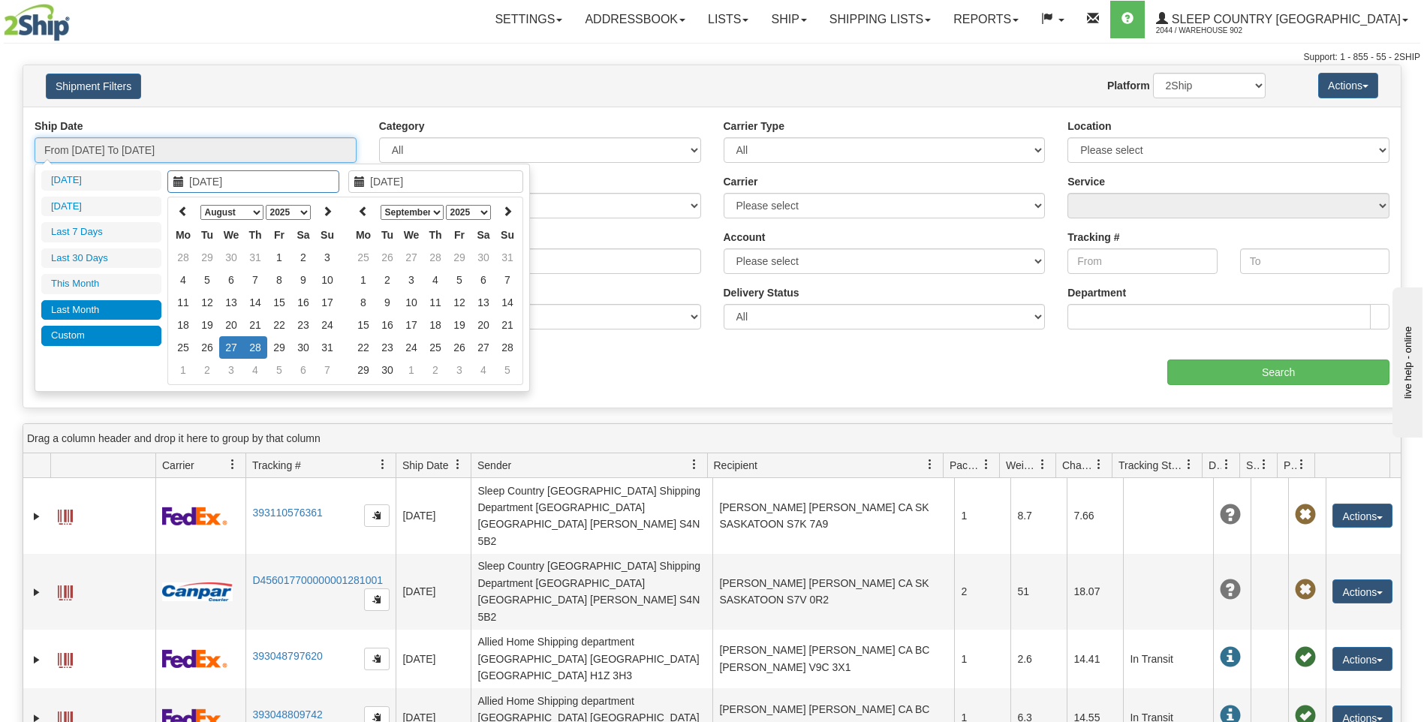
type input "09/01/2025"
type input "09/30/2025"
type input "08/27/2025"
type input "08/28/2025"
type input "08/01/2025"
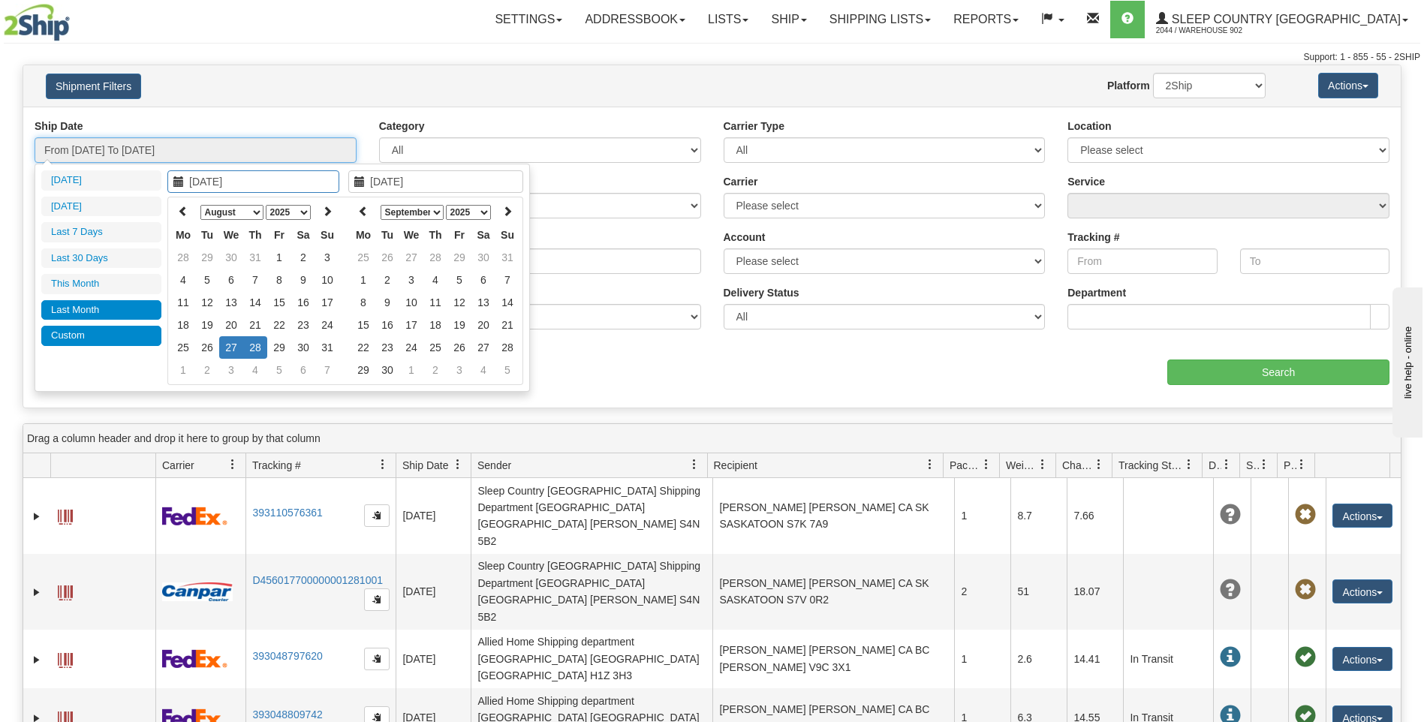
type input "08/31/2025"
type input "08/27/2025"
type input "08/28/2025"
type input "08/27/2025"
click at [774, 359] on div "aaa Search" at bounding box center [1056, 363] width 689 height 44
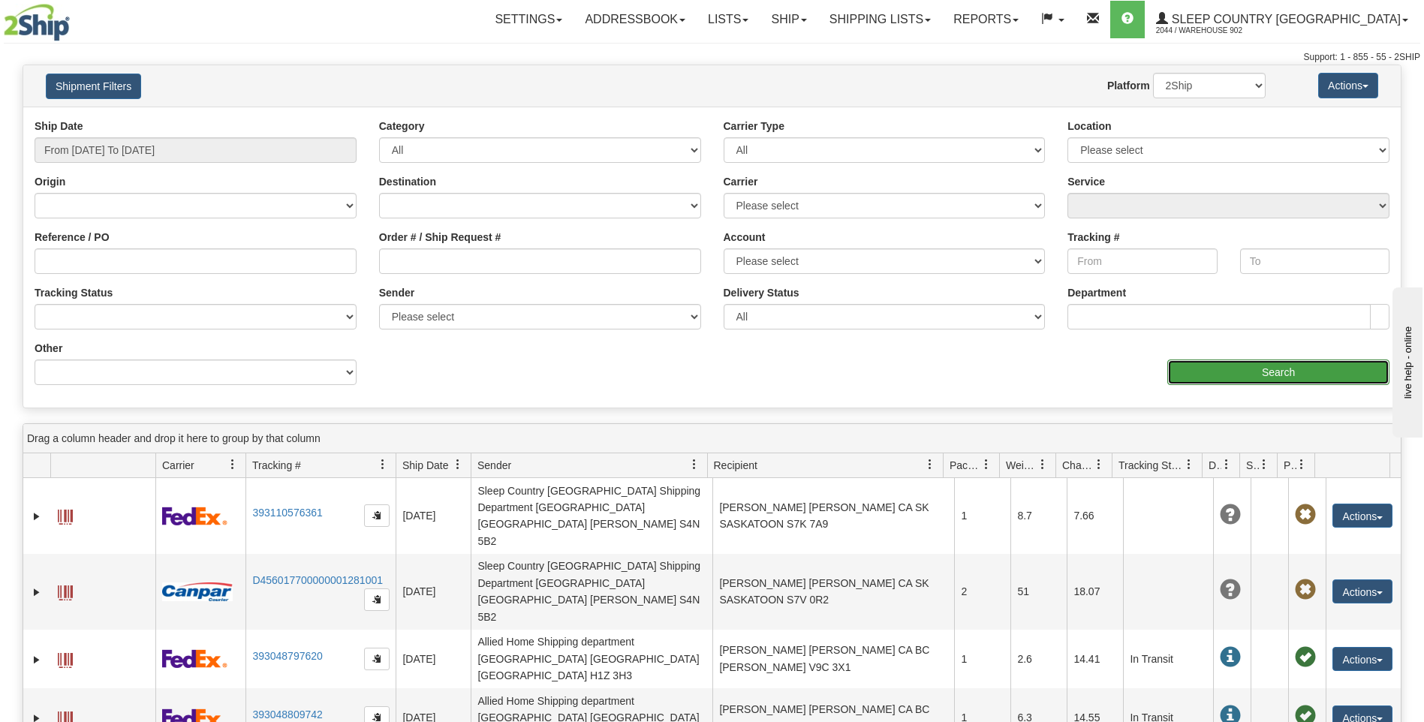
click at [1246, 364] on input "Search" at bounding box center [1278, 372] width 222 height 26
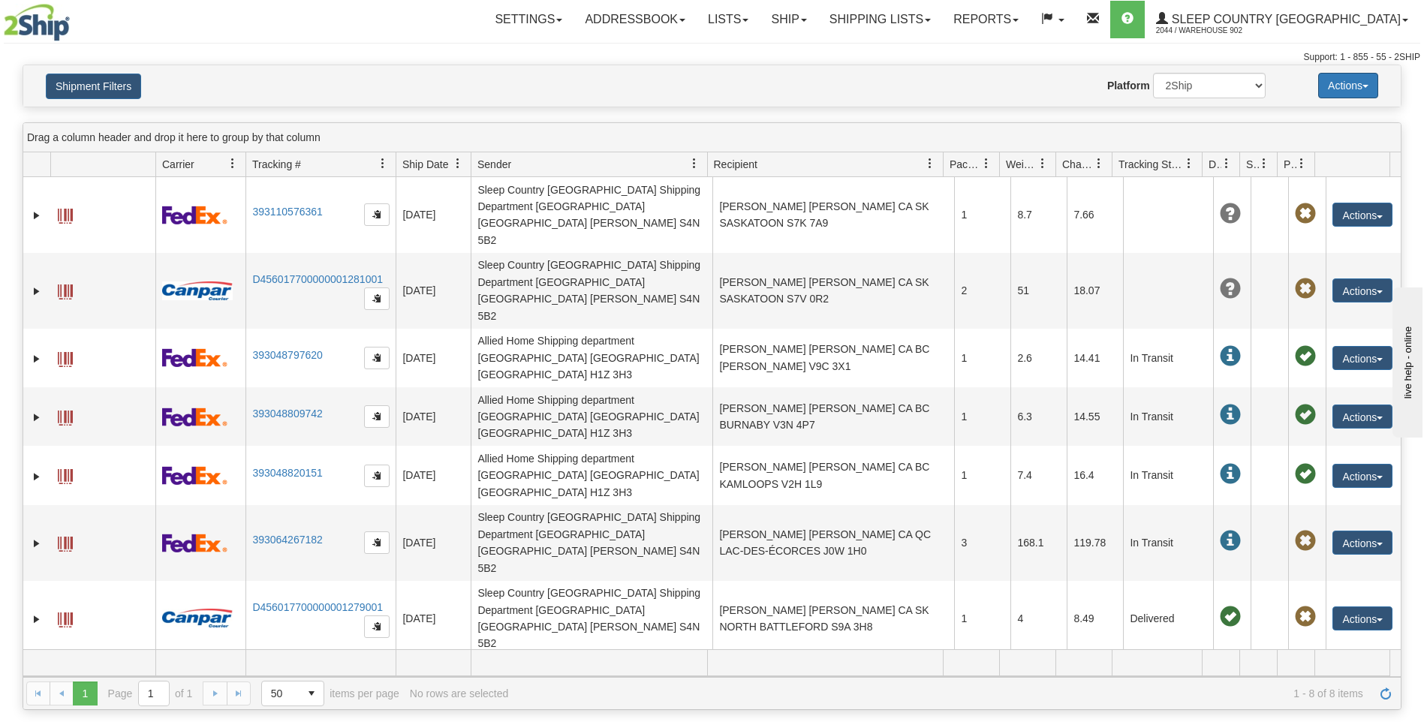
click at [1377, 86] on button "Actions" at bounding box center [1348, 86] width 60 height 26
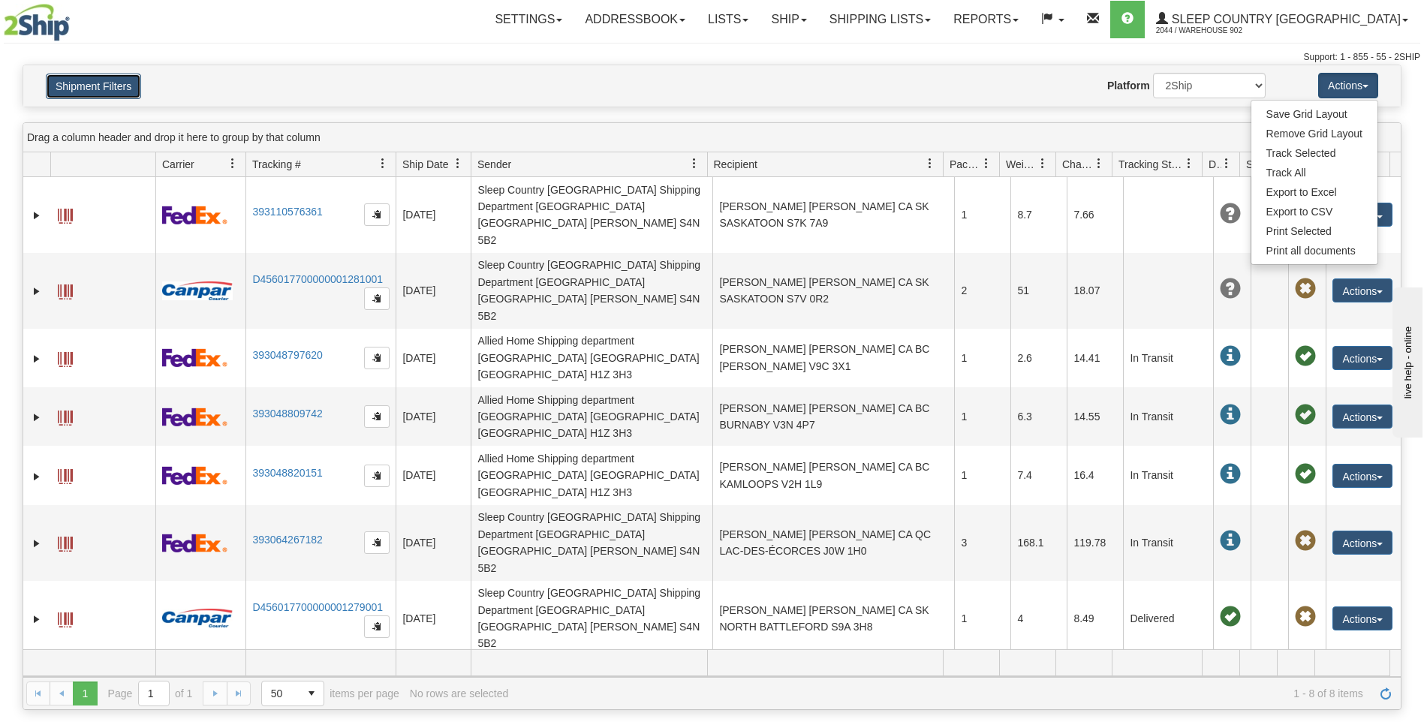
click at [124, 81] on button "Shipment Filters" at bounding box center [93, 87] width 95 height 26
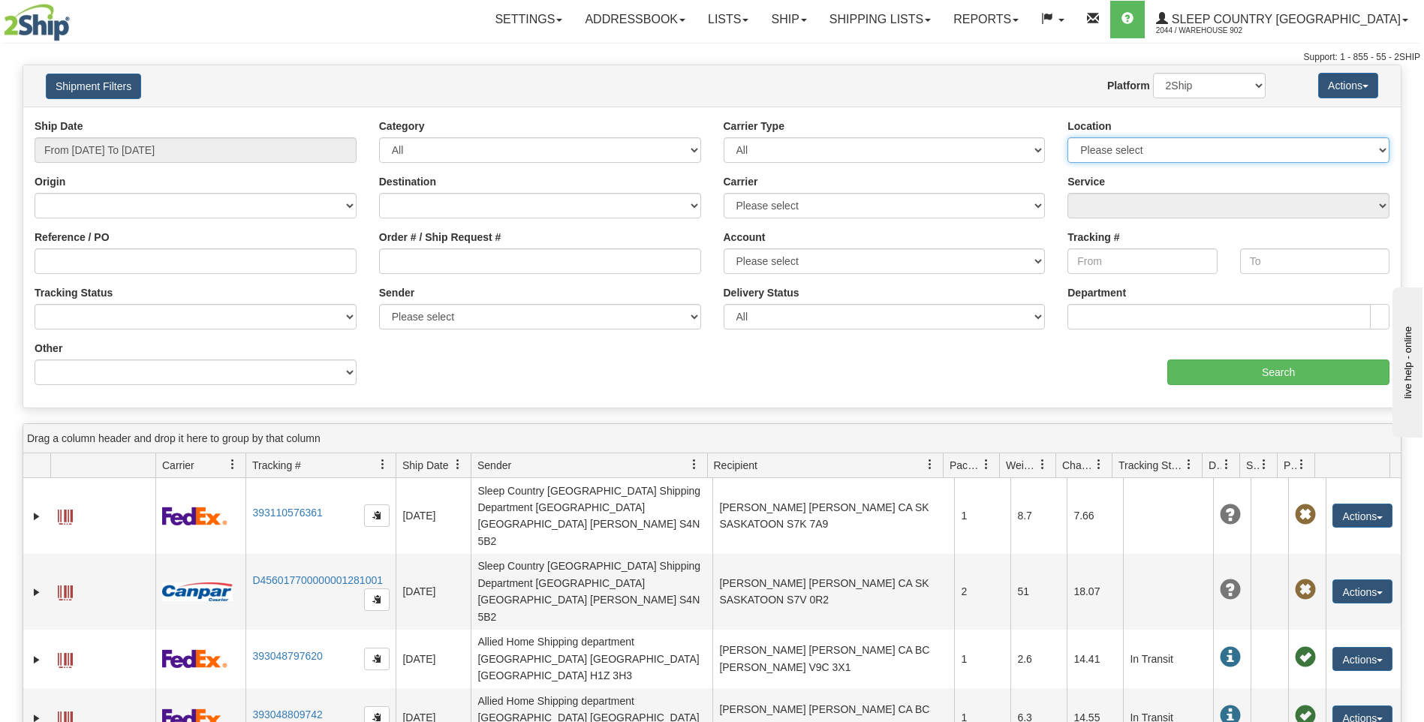
click at [1166, 152] on select "Please select 902 REFF IMRU DUVET" at bounding box center [1228, 150] width 322 height 26
select select "3944"
click at [1067, 137] on select "Please select 902 REFF IMRU DUVET" at bounding box center [1228, 150] width 322 height 26
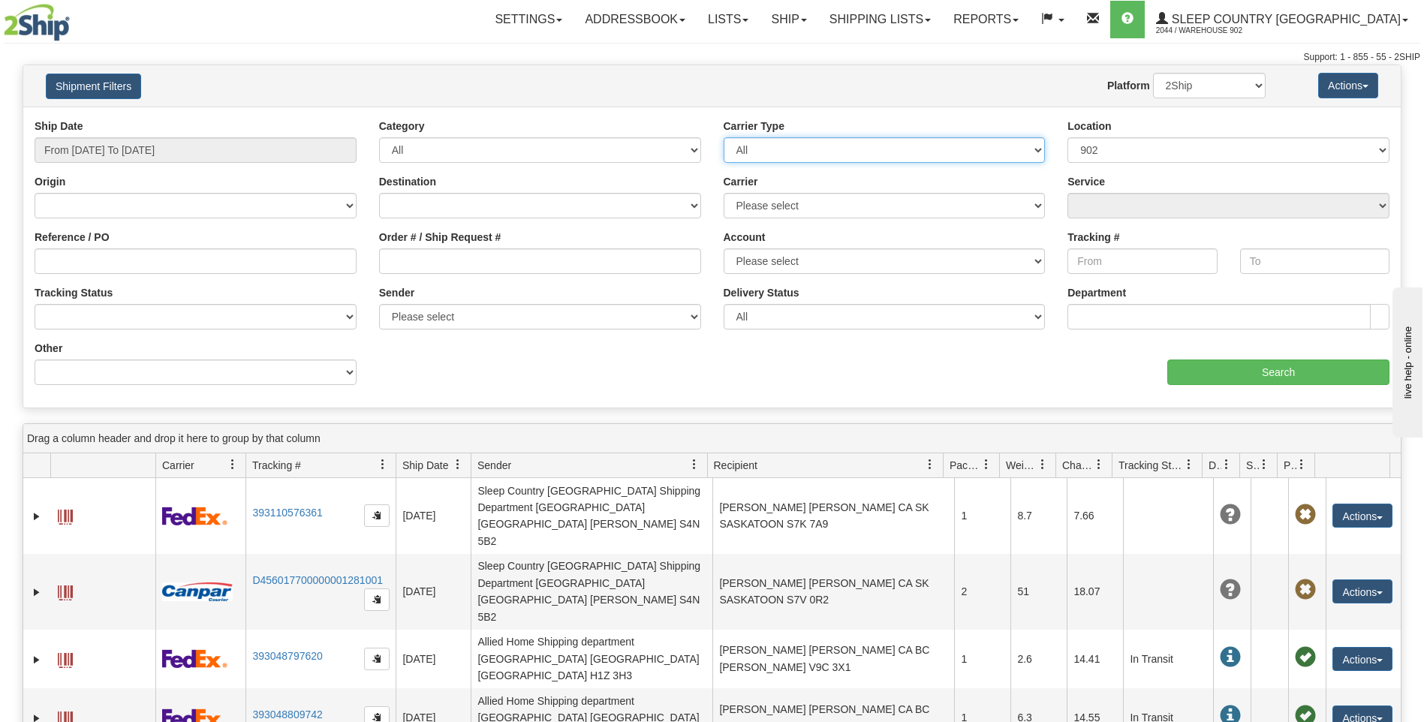
click at [928, 149] on select "All Most Common Small Package (Parcel / Courier) International Less Than Truckl…" at bounding box center [884, 150] width 322 height 26
click at [828, 148] on select "All Most Common Small Package (Parcel / Courier) International Less Than Truckl…" at bounding box center [884, 150] width 322 height 26
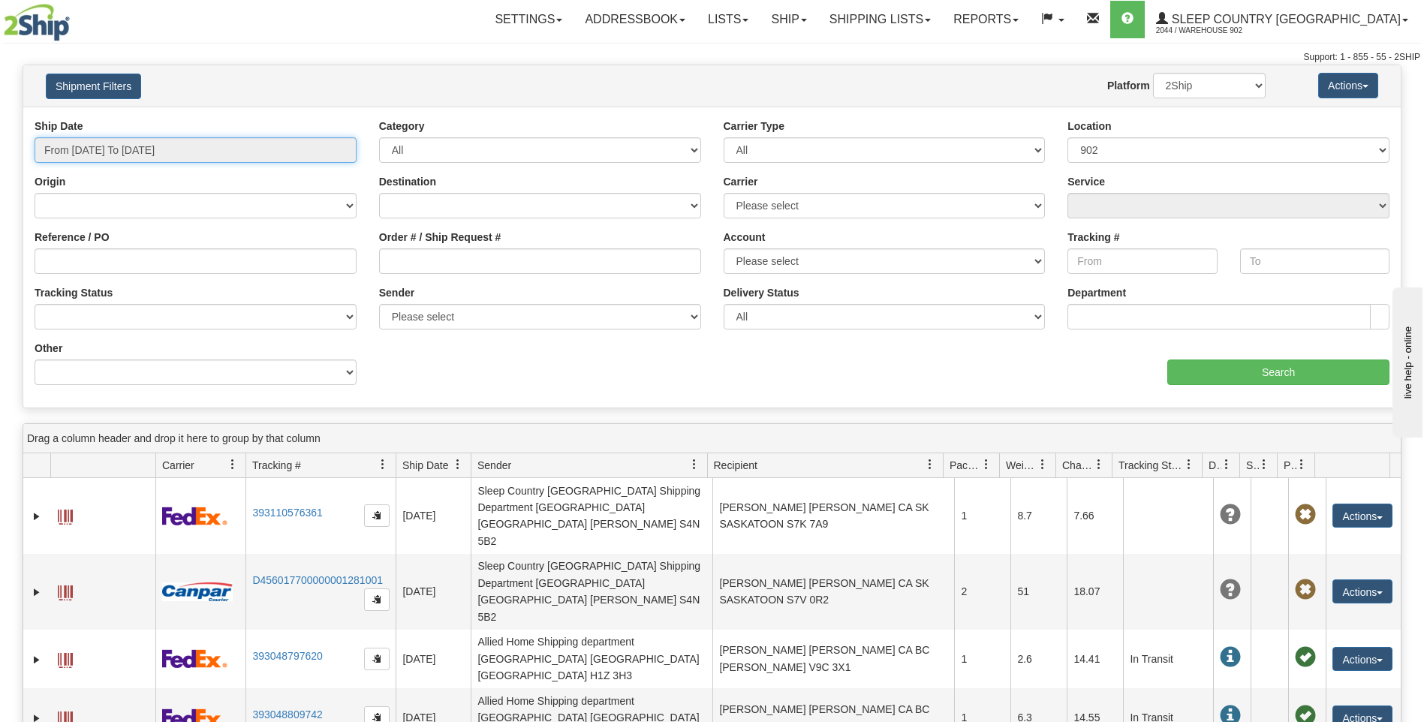
click at [113, 147] on input "From 09/10/2025 To 09/11/2025" at bounding box center [196, 150] width 322 height 26
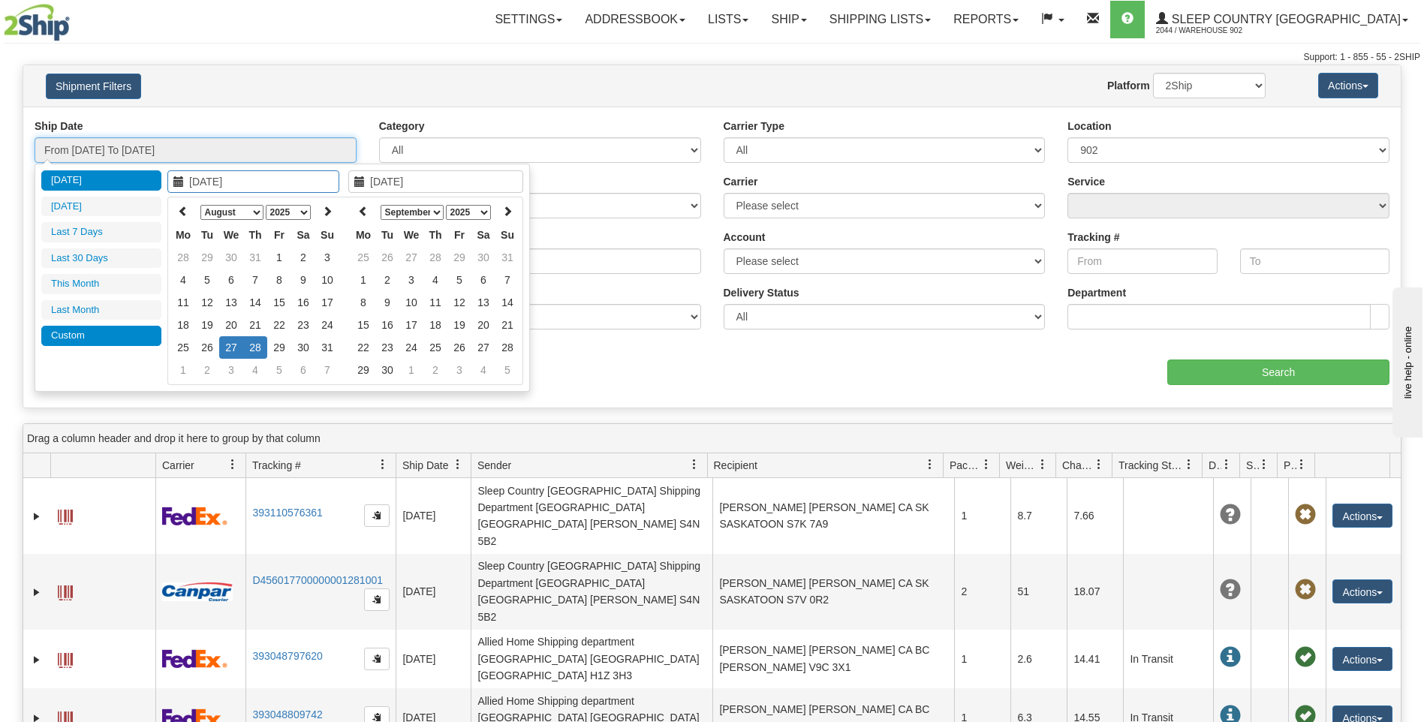
type input "[DATE]"
type input "08/27/2025"
type input "08/28/2025"
type input "09/10/2025"
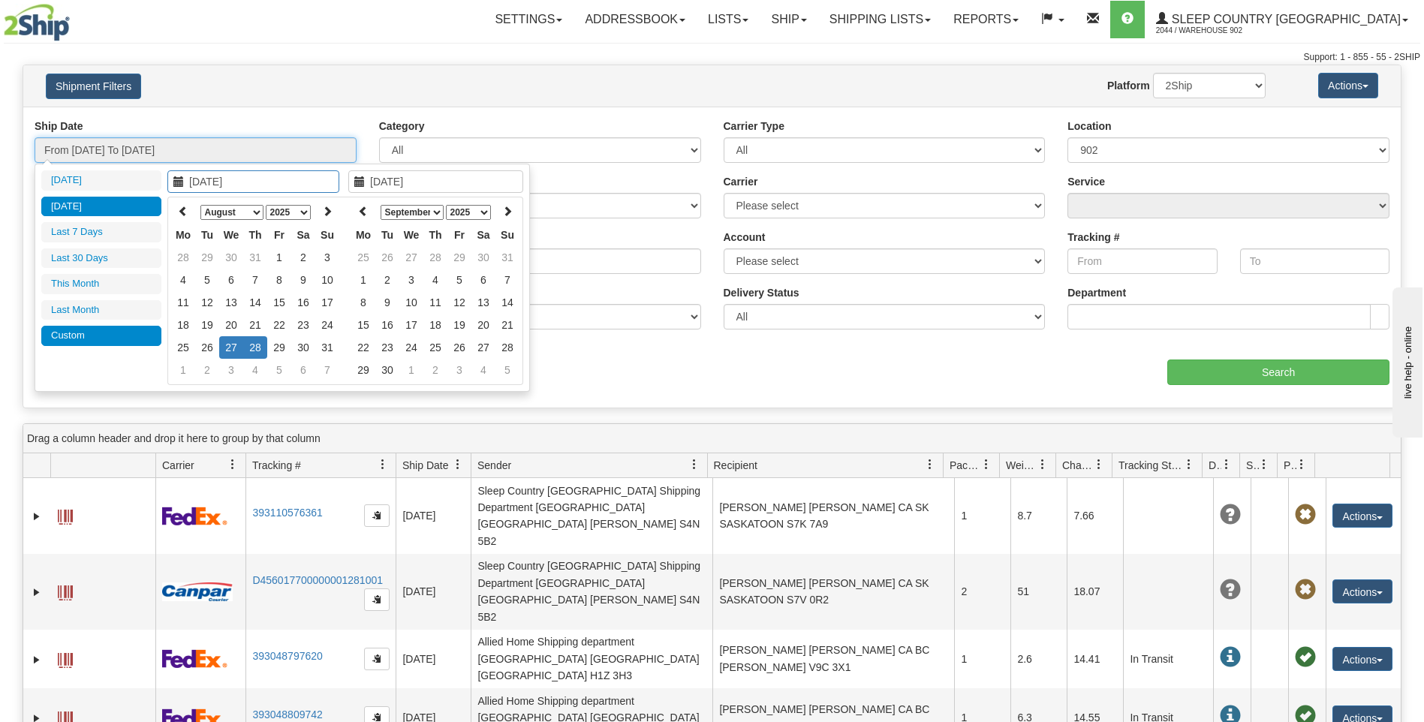
type input "09/10/2025"
type input "08/27/2025"
type input "08/28/2025"
type input "09/05/2025"
type input "[DATE]"
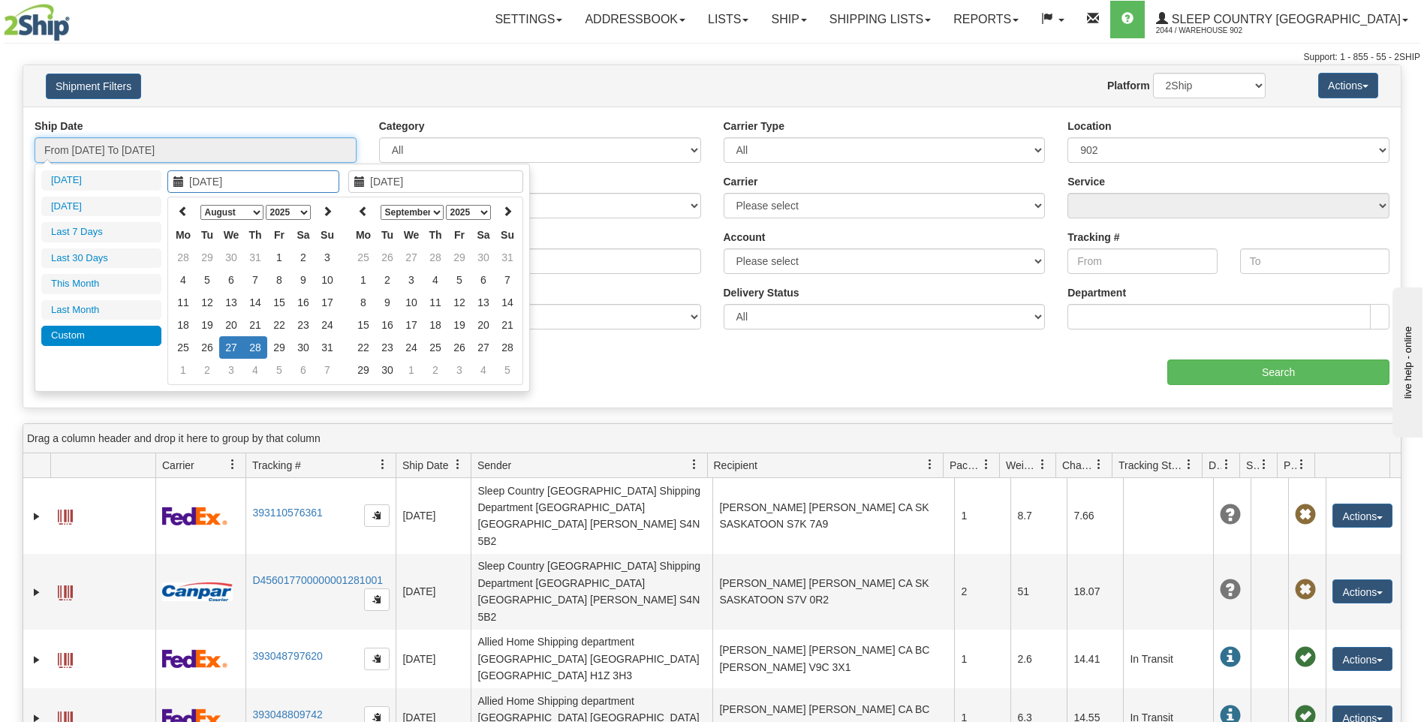
type input "08/27/2025"
type input "08/28/2025"
type input "08/13/2025"
type input "[DATE]"
type input "08/27/2025"
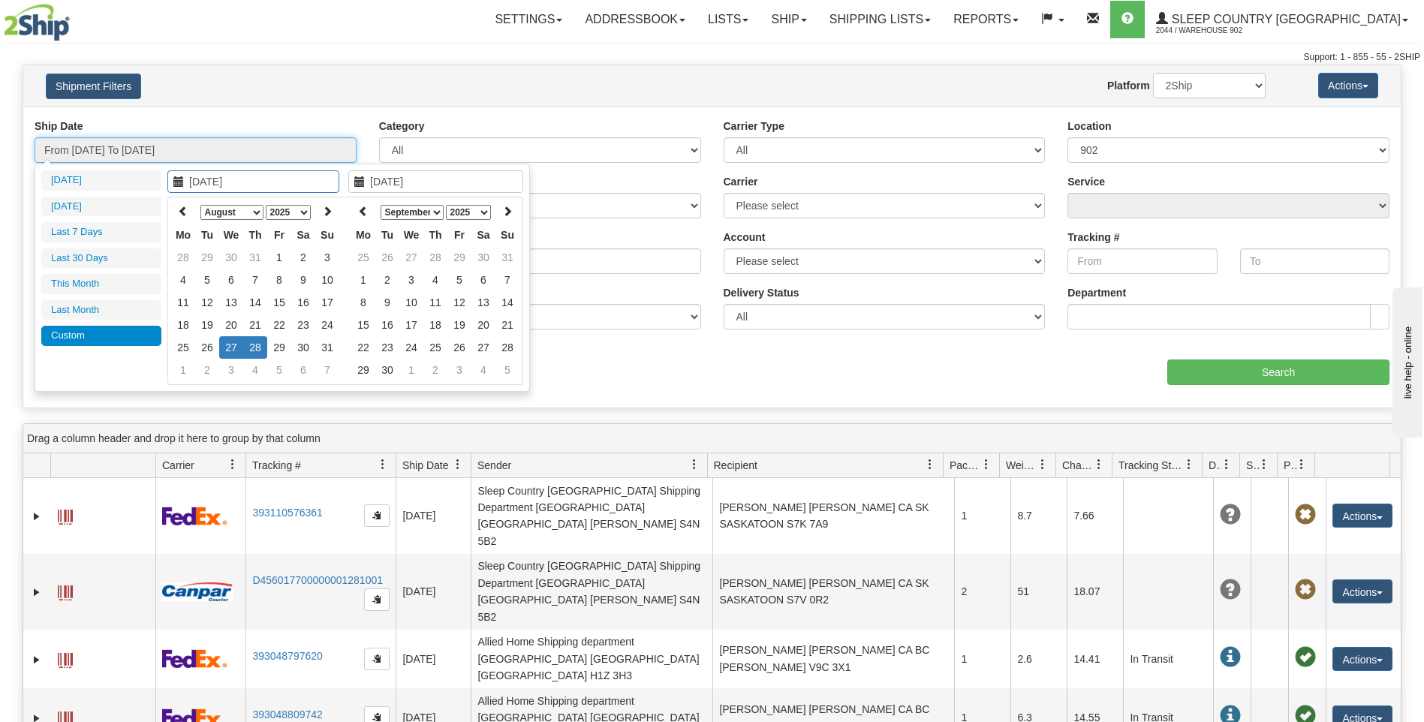
type input "08/28/2025"
type input "09/01/2025"
type input "09/30/2025"
type input "08/27/2025"
type input "08/28/2025"
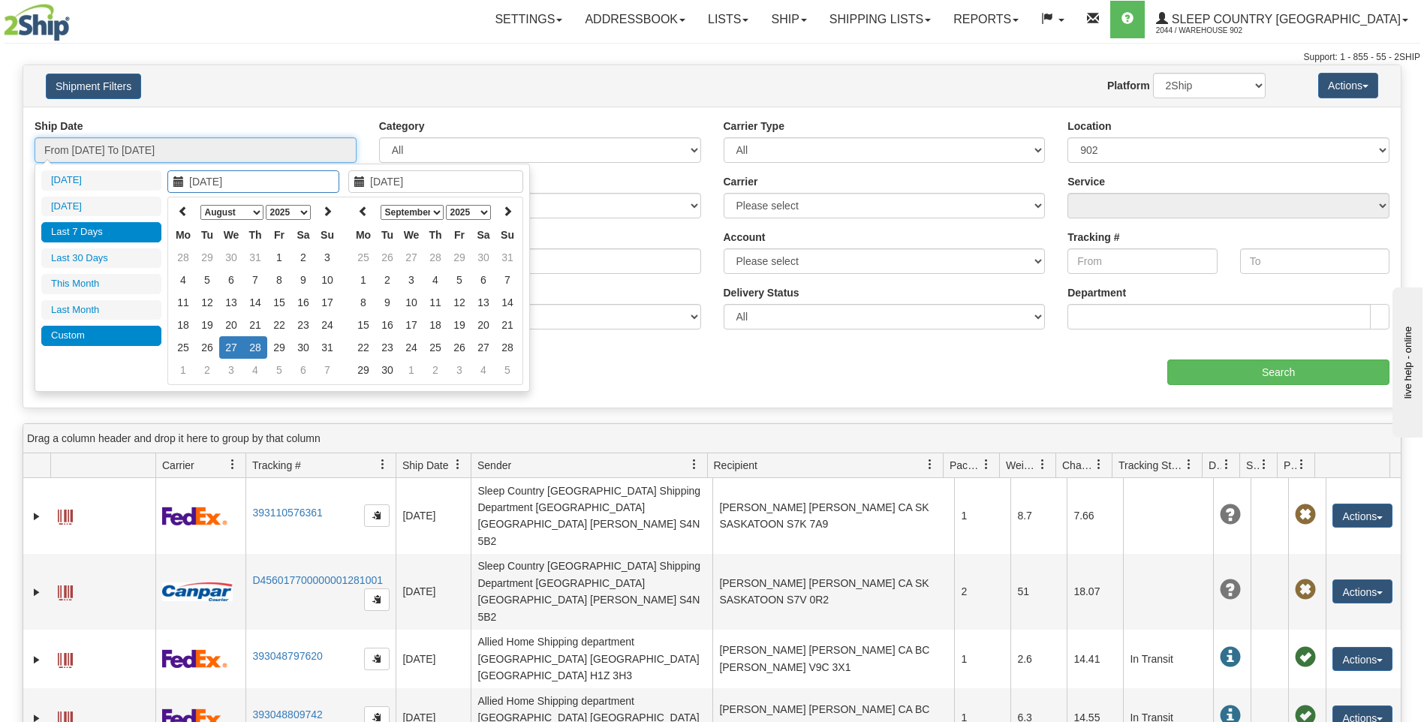
type input "09/01/2025"
type input "09/30/2025"
type input "08/27/2025"
type input "08/28/2025"
type input "08/13/2025"
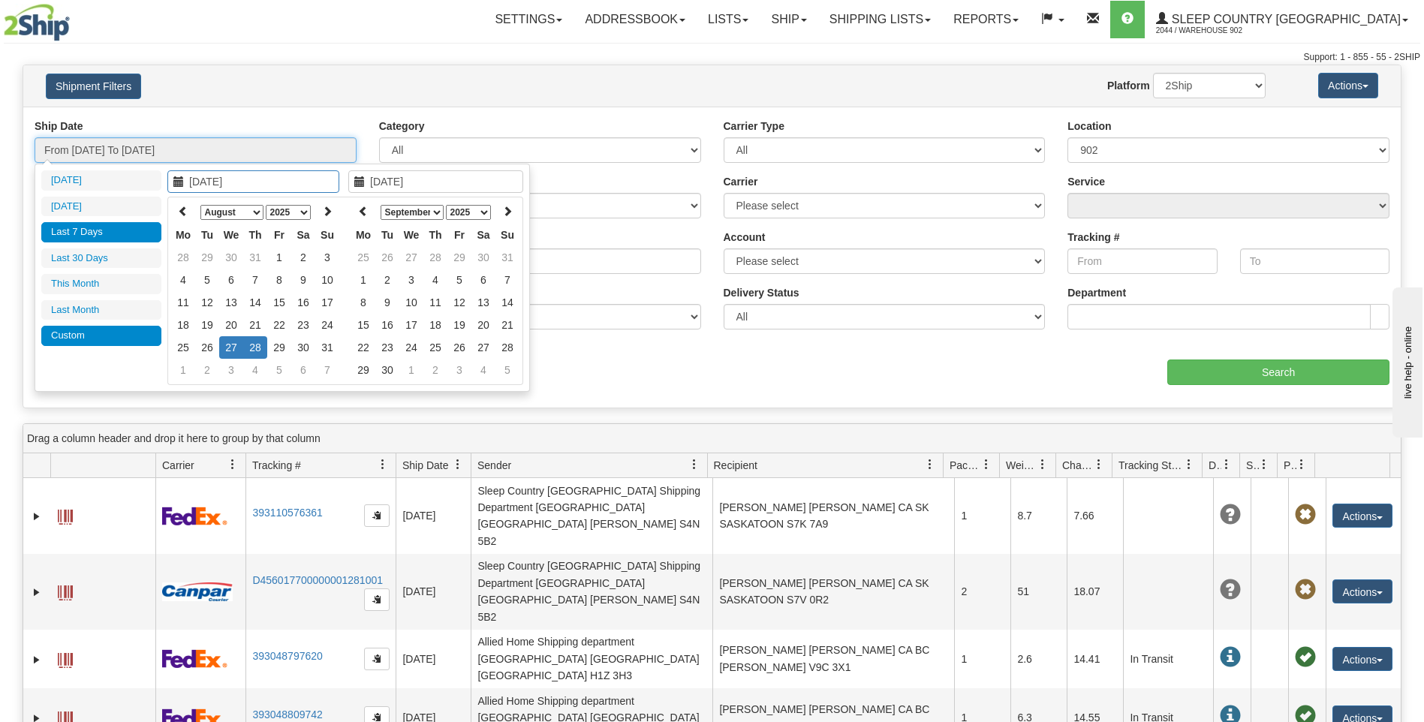
type input "[DATE]"
type input "08/27/2025"
type input "08/28/2025"
type input "09/05/2025"
type input "[DATE]"
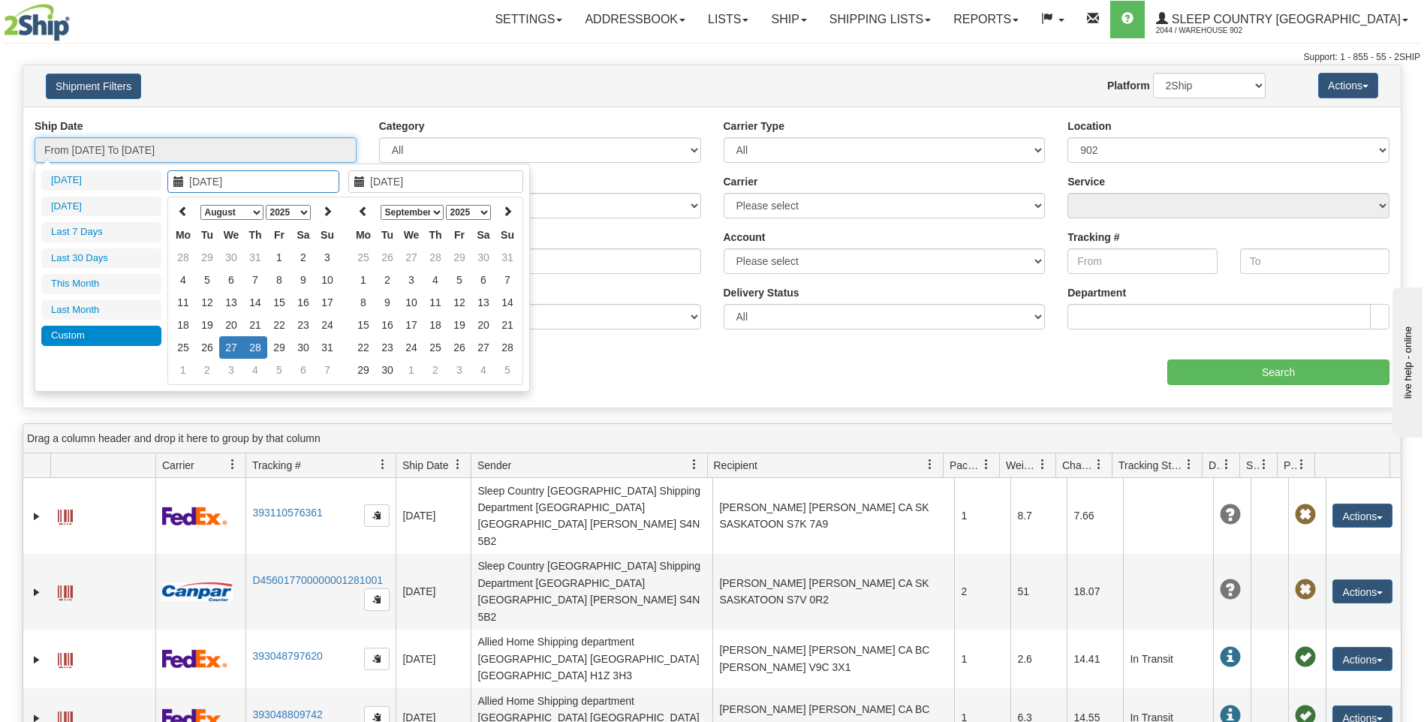
type input "08/27/2025"
type input "08/28/2025"
type input "09/05/2025"
type input "[DATE]"
type input "08/27/2025"
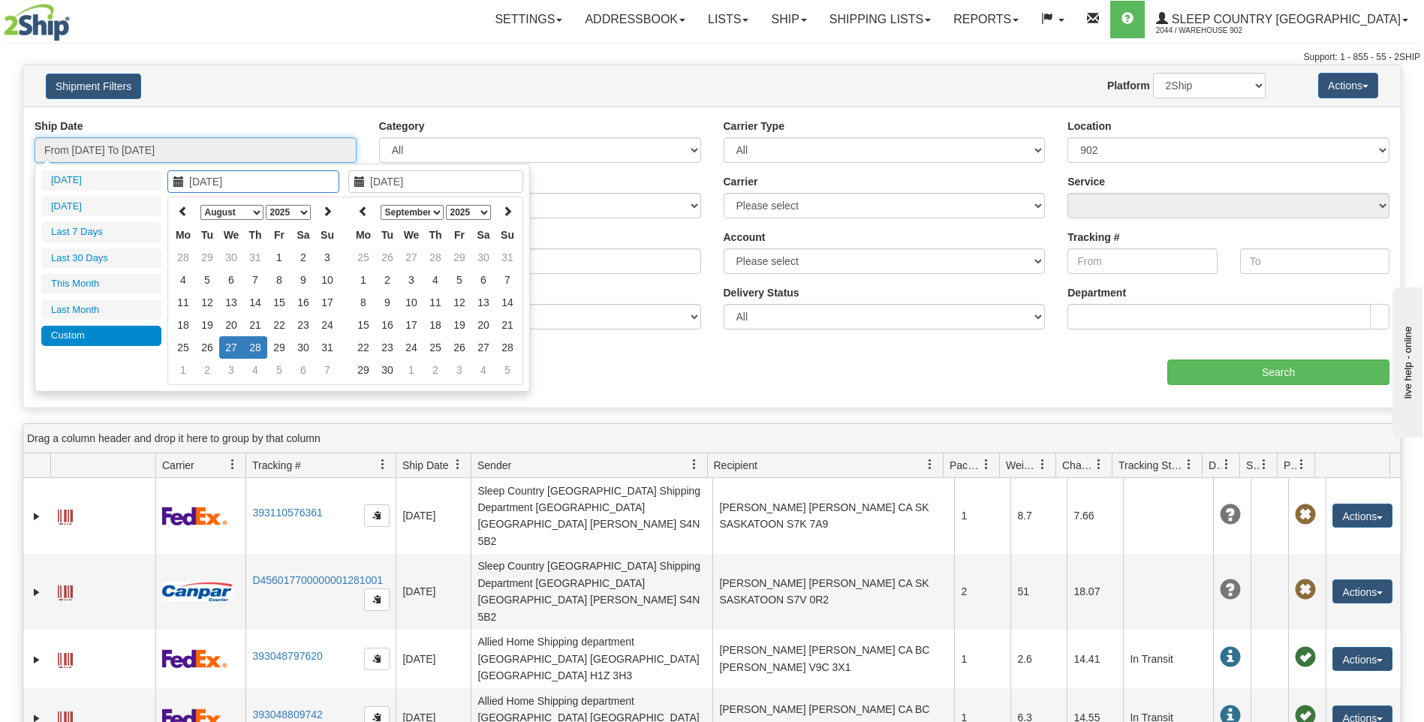
type input "08/28/2025"
type input "08/13/2025"
type input "[DATE]"
click at [97, 254] on li "Last 30 Days" at bounding box center [101, 258] width 120 height 20
type input "From 08/13/2025 To 09/11/2025"
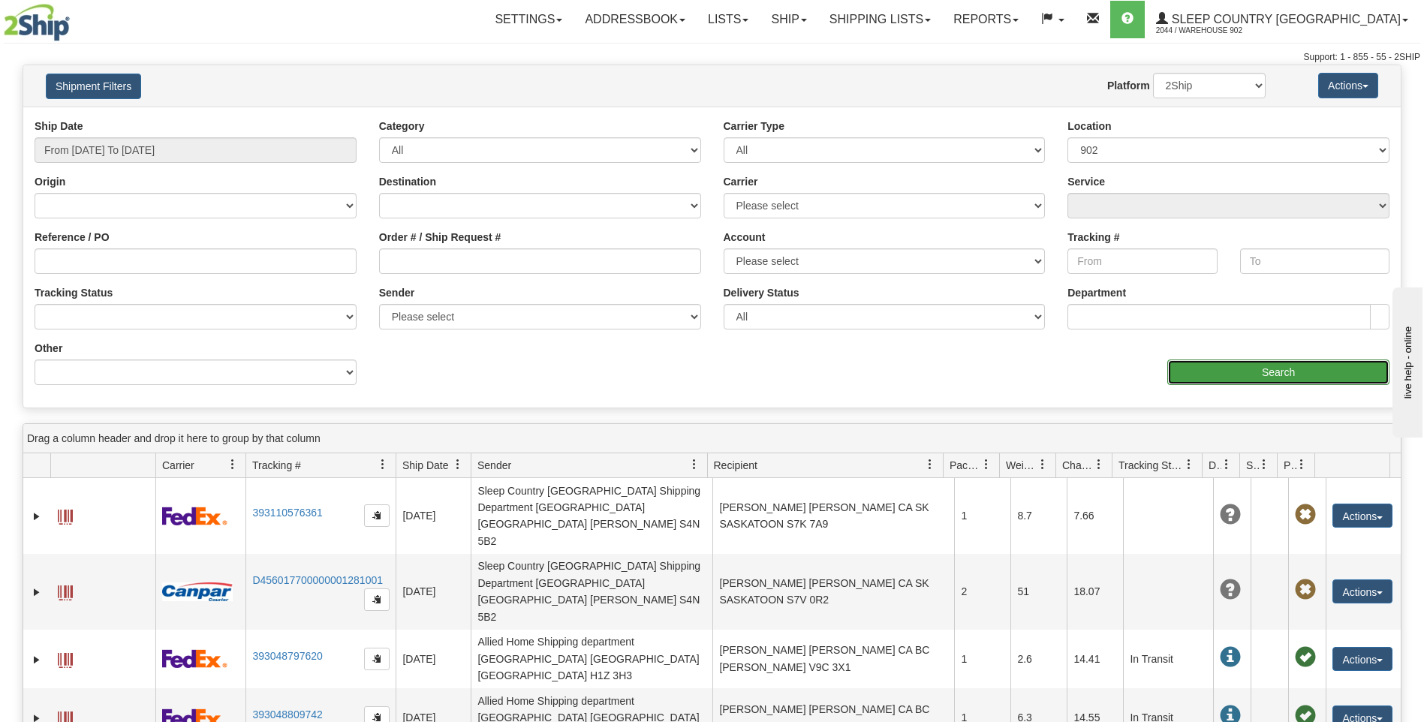
click at [1251, 376] on input "Search" at bounding box center [1278, 372] width 222 height 26
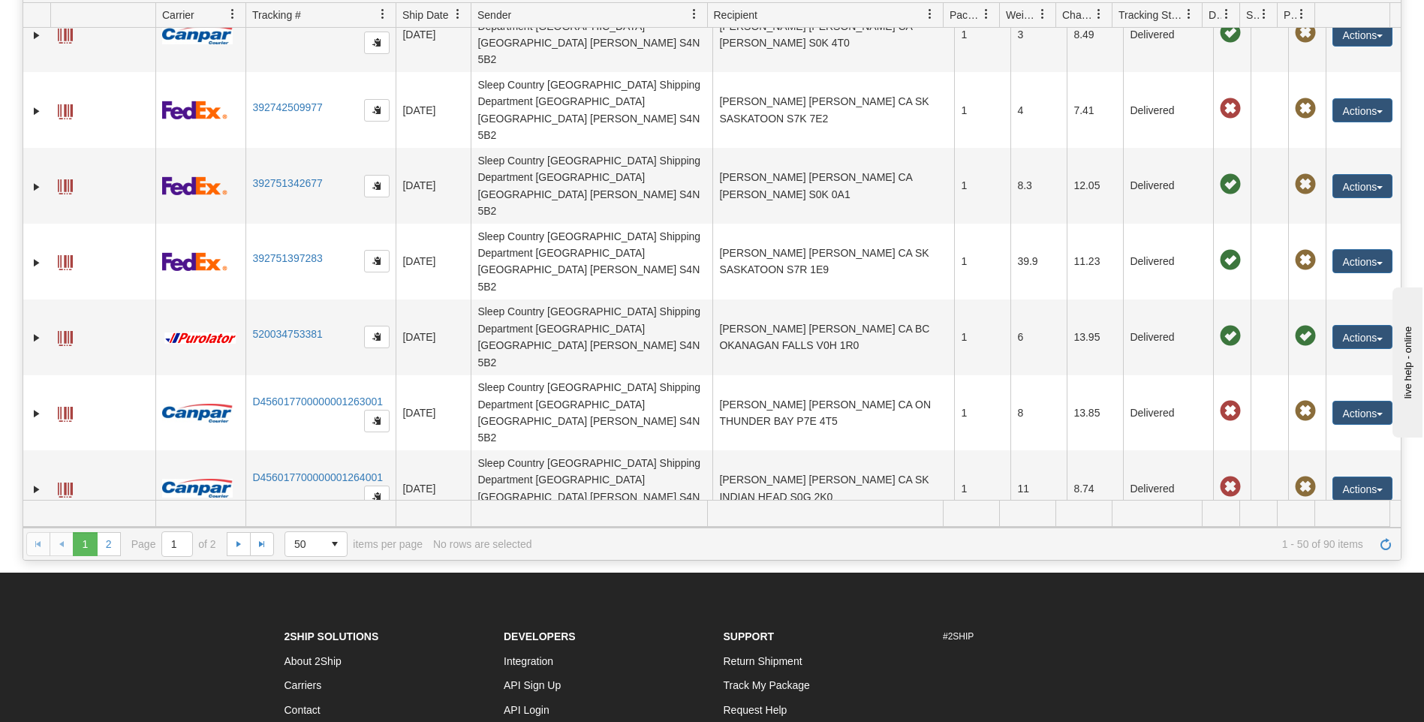
scroll to position [150, 0]
click at [112, 548] on link "2" at bounding box center [109, 543] width 24 height 24
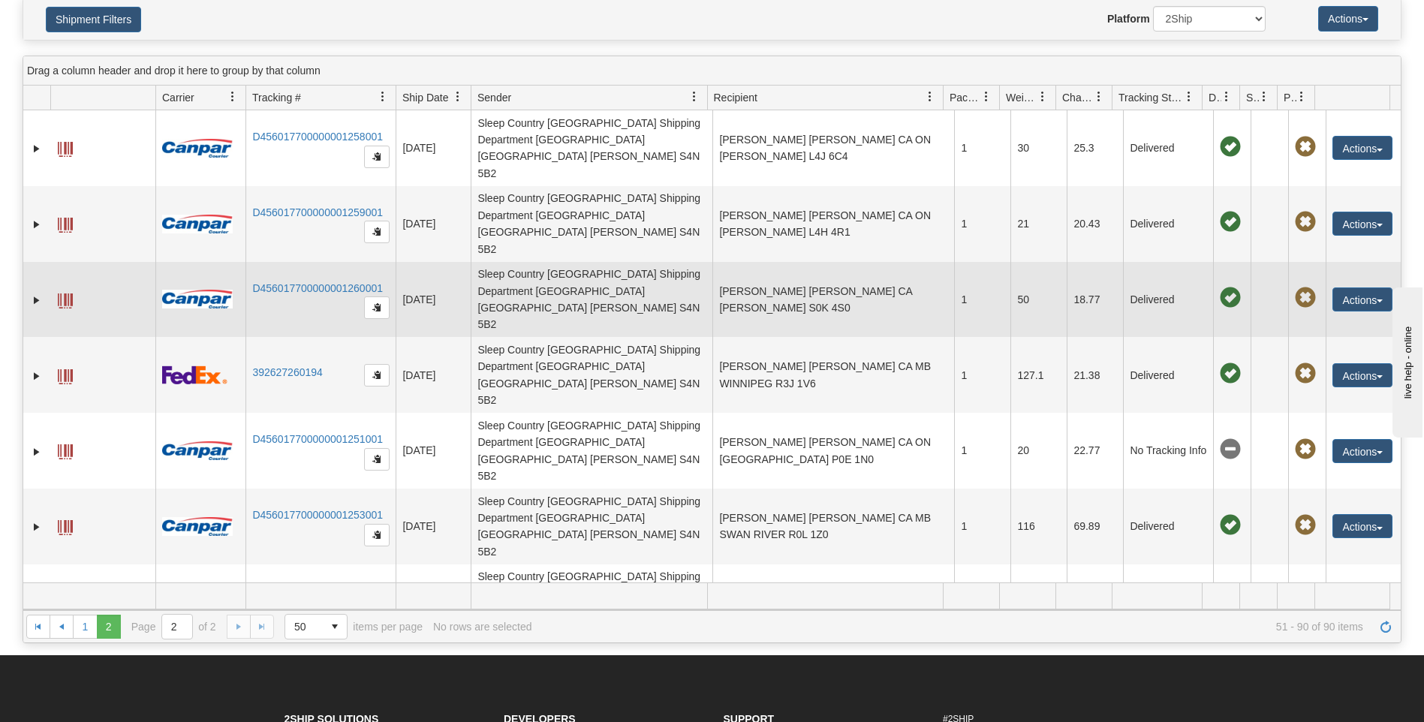
scroll to position [0, 0]
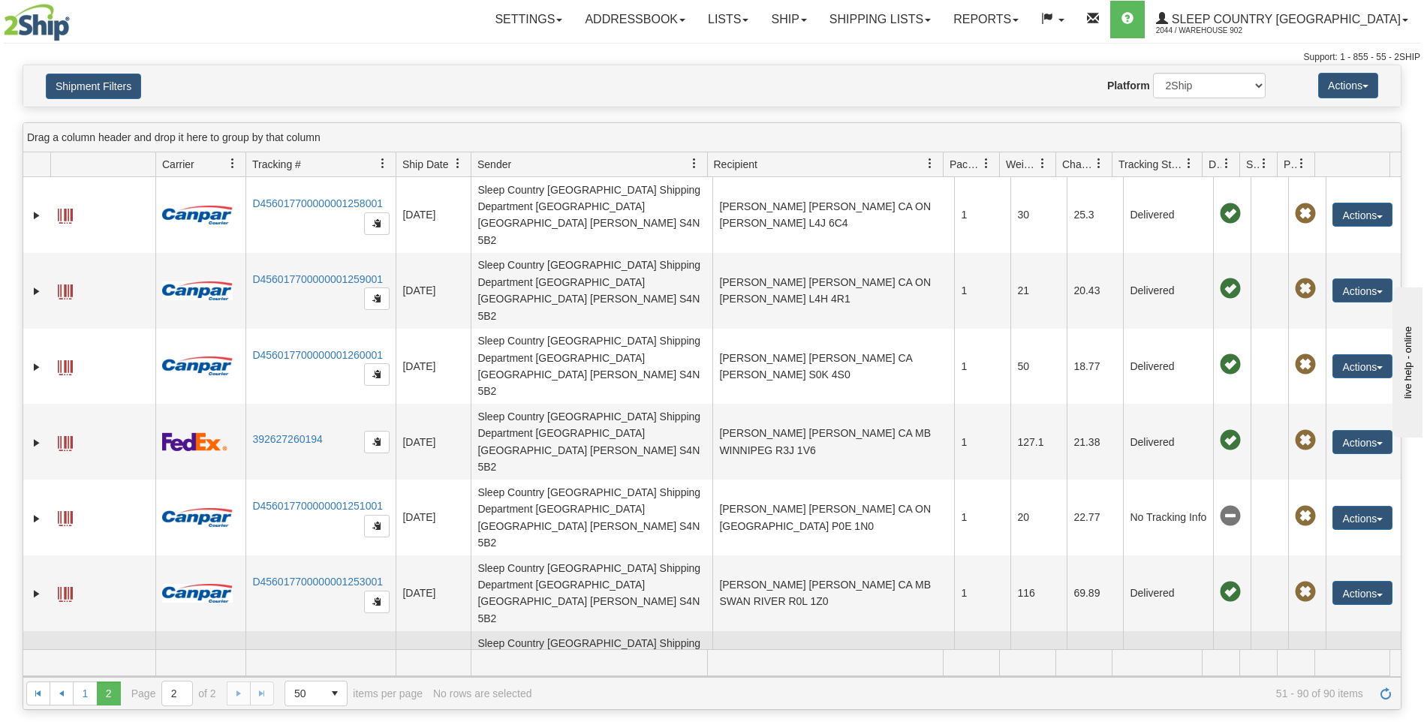
click at [624, 631] on td "Sleep Country Canada Shipping Department CA SK Regina S4N 5B2" at bounding box center [592, 669] width 242 height 76
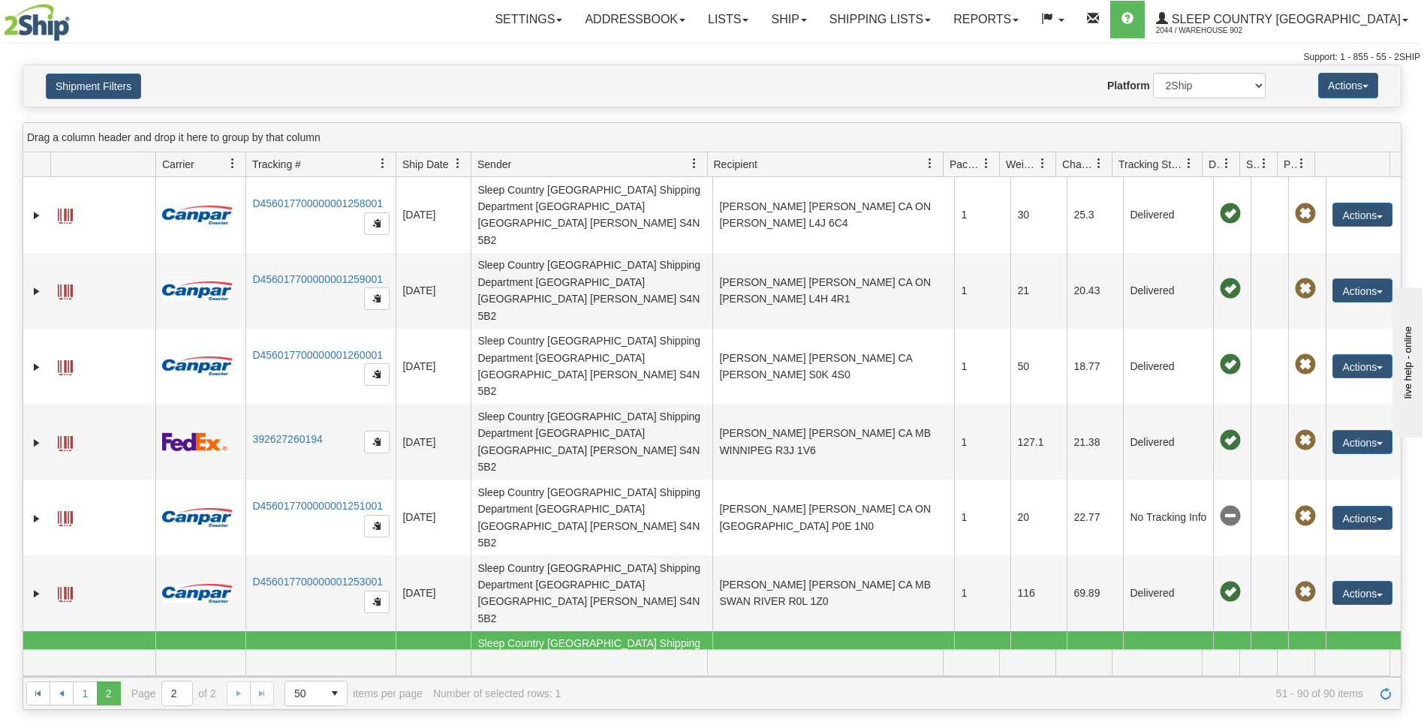
click at [624, 631] on td "Sleep Country Canada Shipping Department CA SK Regina S4N 5B2" at bounding box center [592, 669] width 242 height 76
click at [1342, 657] on button "Actions" at bounding box center [1362, 669] width 60 height 24
click at [280, 651] on link "D456017700000001255001" at bounding box center [317, 657] width 131 height 12
click at [942, 18] on link "Shipping lists" at bounding box center [880, 20] width 124 height 38
